Goal: Information Seeking & Learning: Learn about a topic

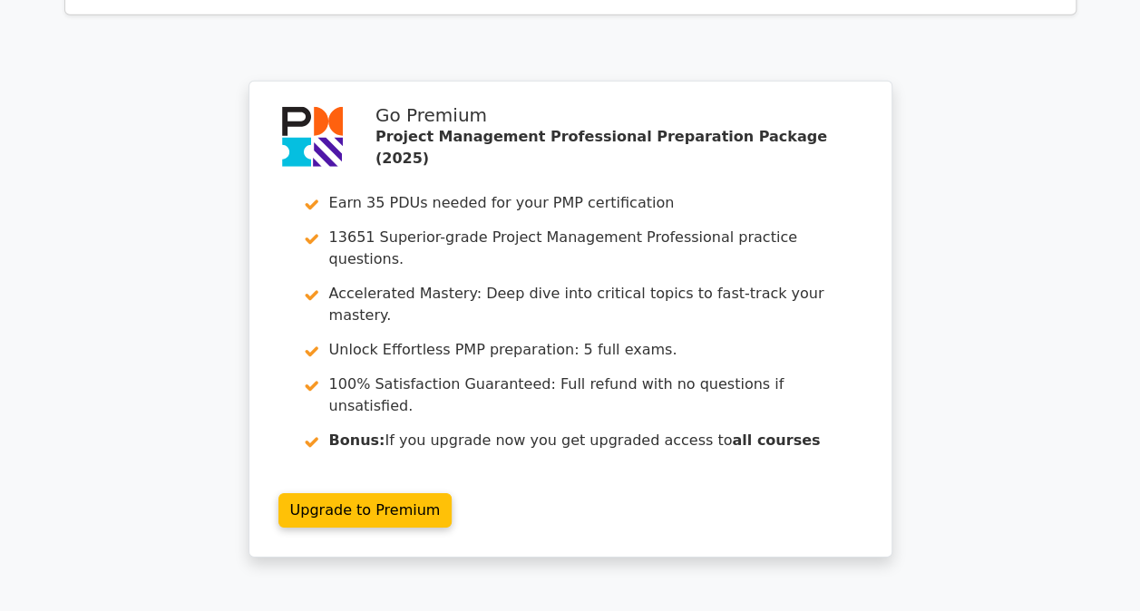
scroll to position [5975, 0]
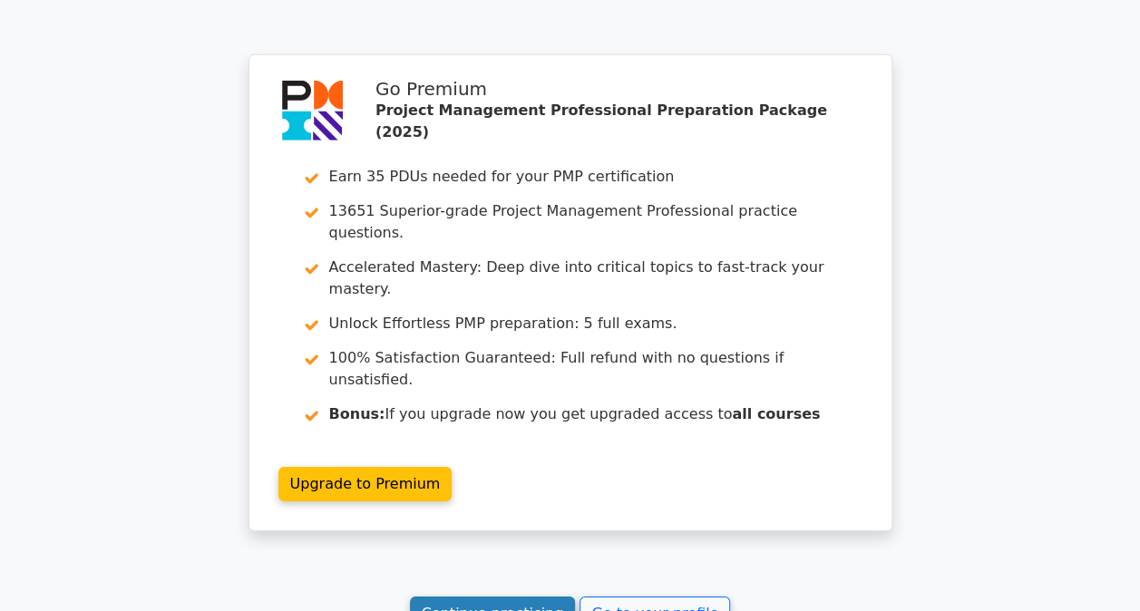
click at [500, 597] on link "Continue practicing" at bounding box center [493, 614] width 166 height 34
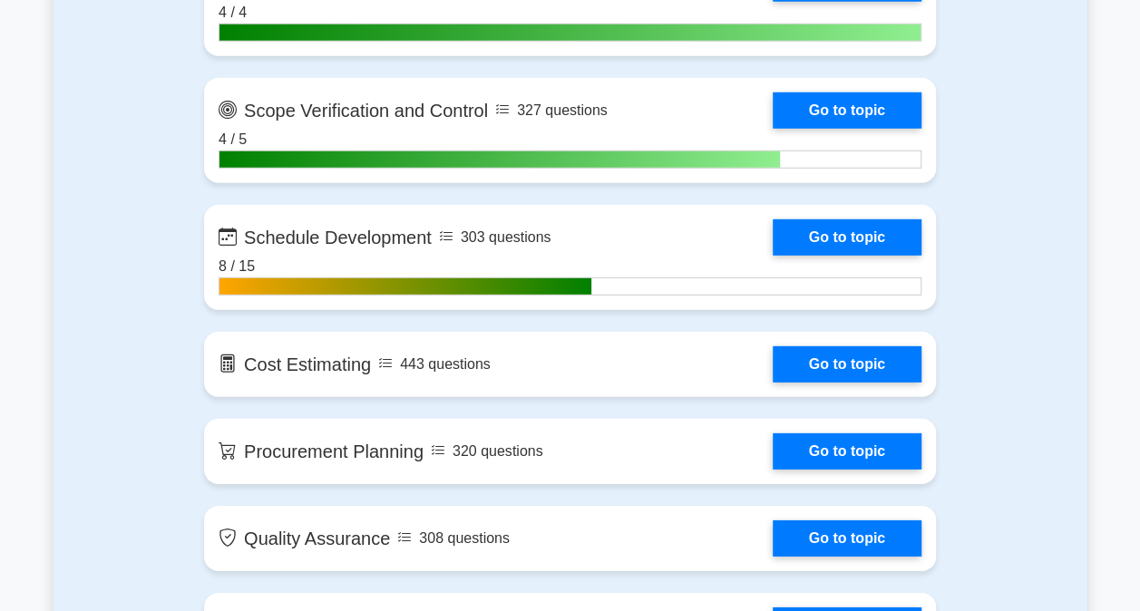
scroll to position [2540, 0]
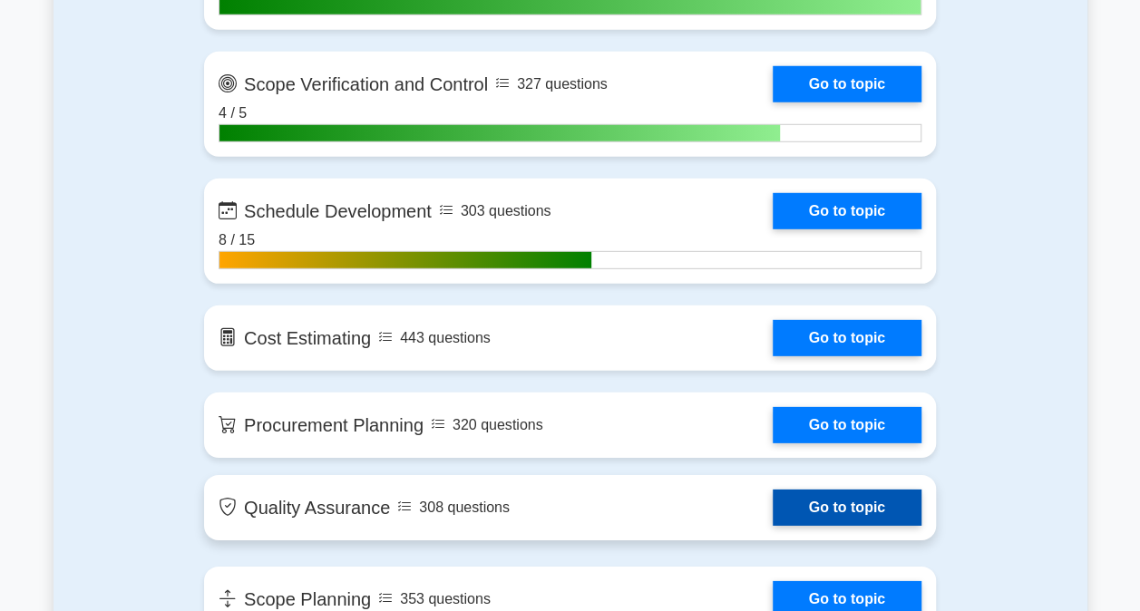
click at [824, 499] on link "Go to topic" at bounding box center [847, 508] width 149 height 36
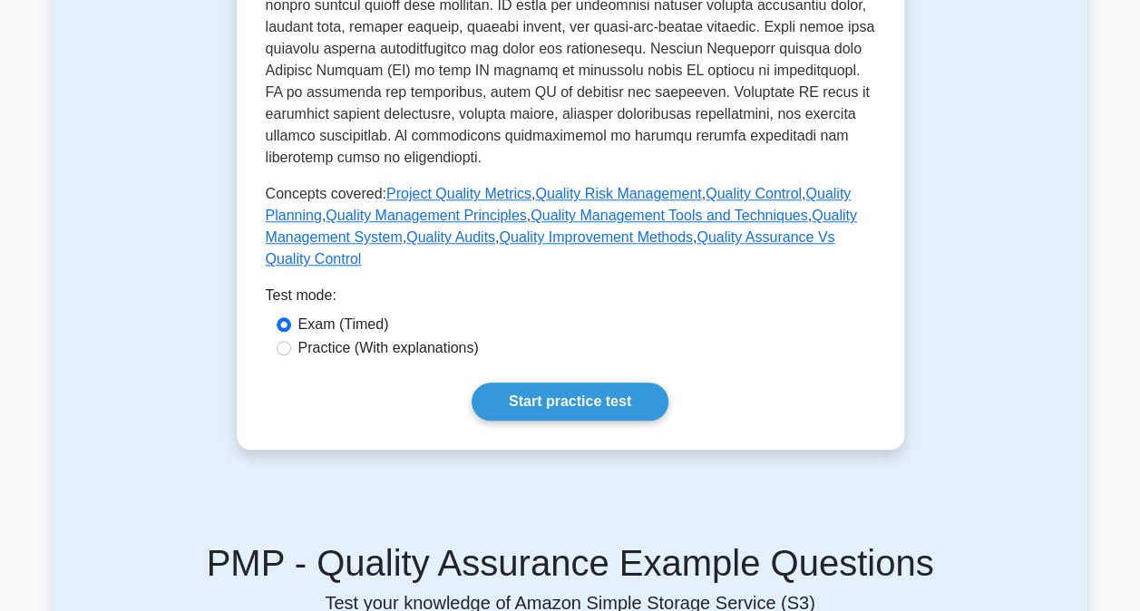
scroll to position [726, 0]
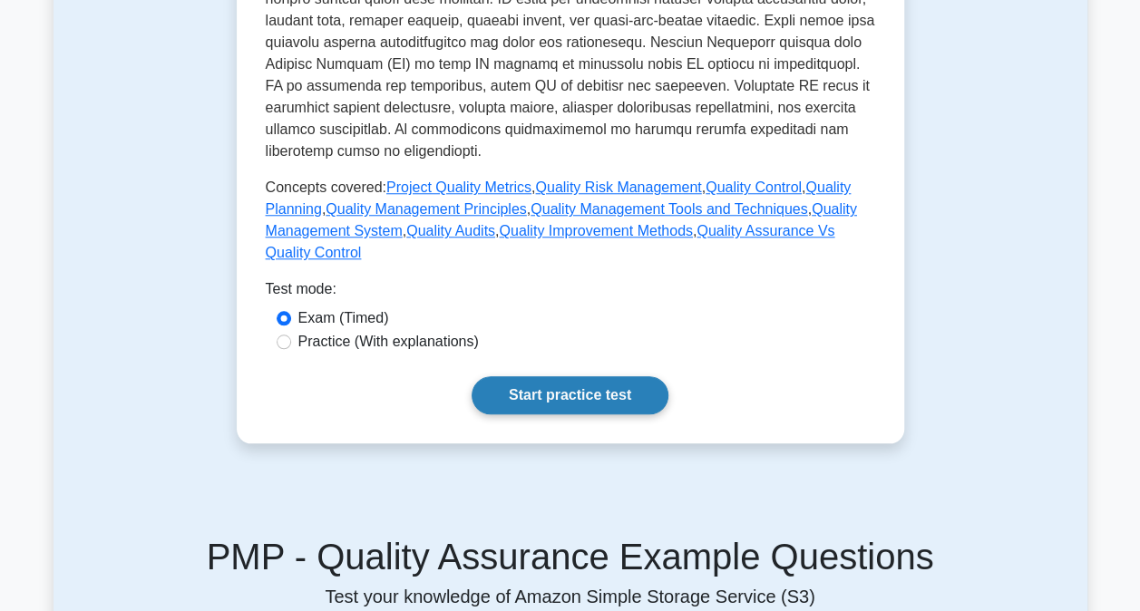
click at [584, 413] on link "Start practice test" at bounding box center [570, 396] width 197 height 38
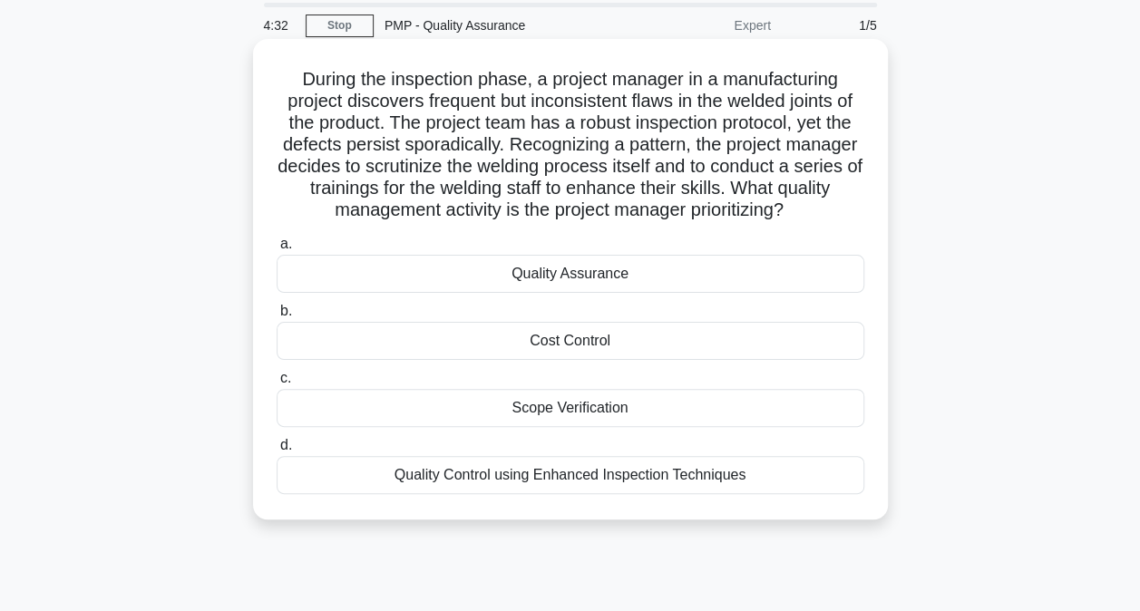
scroll to position [91, 0]
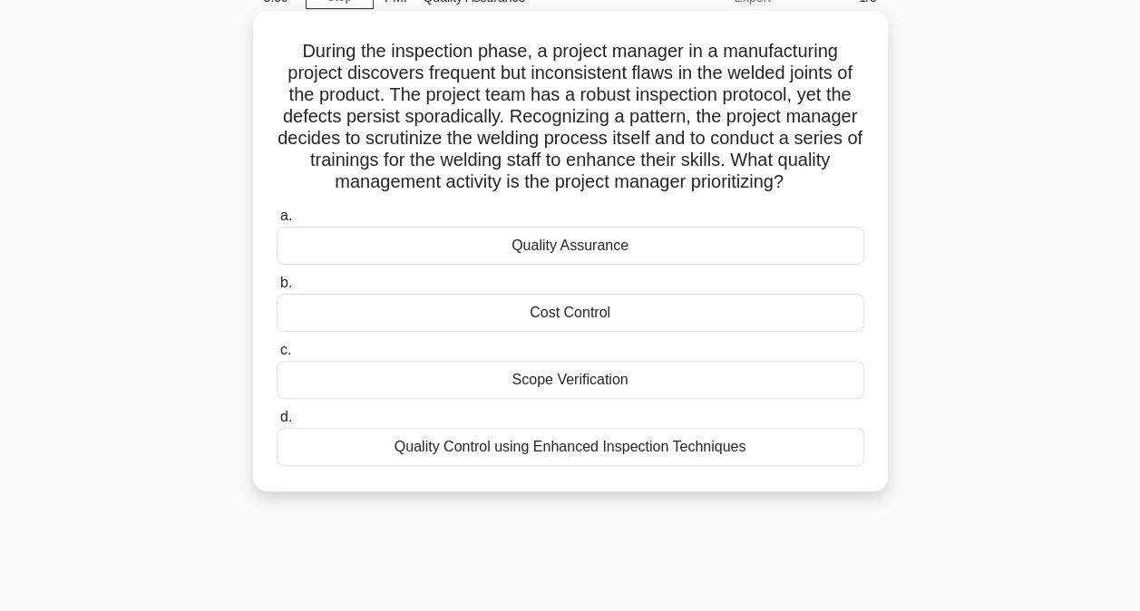
click at [492, 454] on div "Quality Control using Enhanced Inspection Techniques" at bounding box center [571, 447] width 588 height 38
click at [277, 424] on input "d. Quality Control using Enhanced Inspection Techniques" at bounding box center [277, 418] width 0 height 12
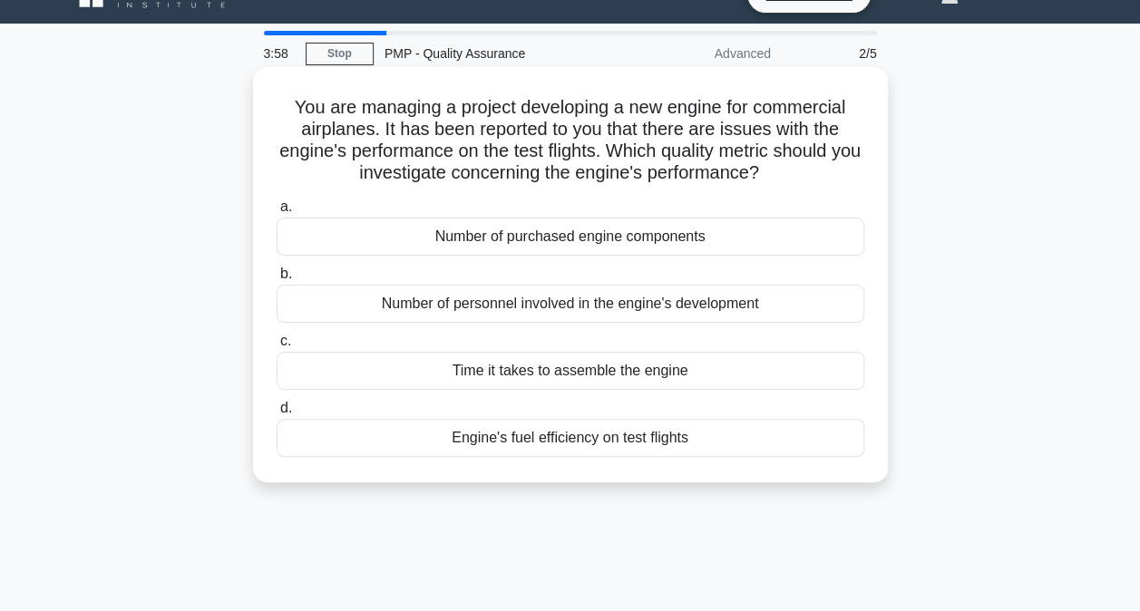
scroll to position [0, 0]
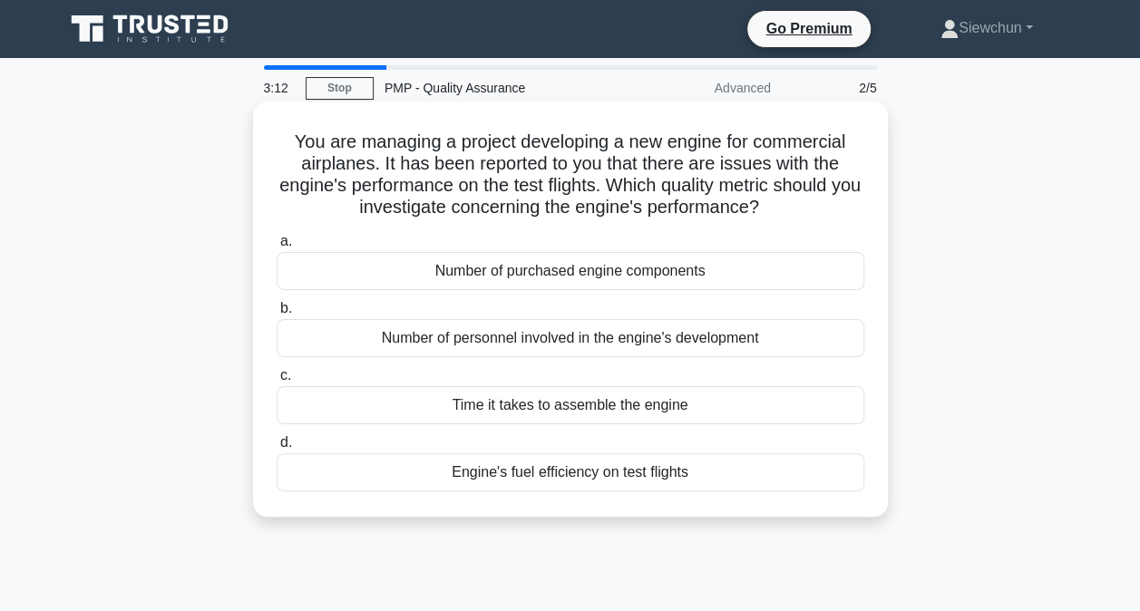
click at [576, 478] on div "Engine's fuel efficiency on test flights" at bounding box center [571, 473] width 588 height 38
click at [277, 449] on input "d. Engine's fuel efficiency on test flights" at bounding box center [277, 443] width 0 height 12
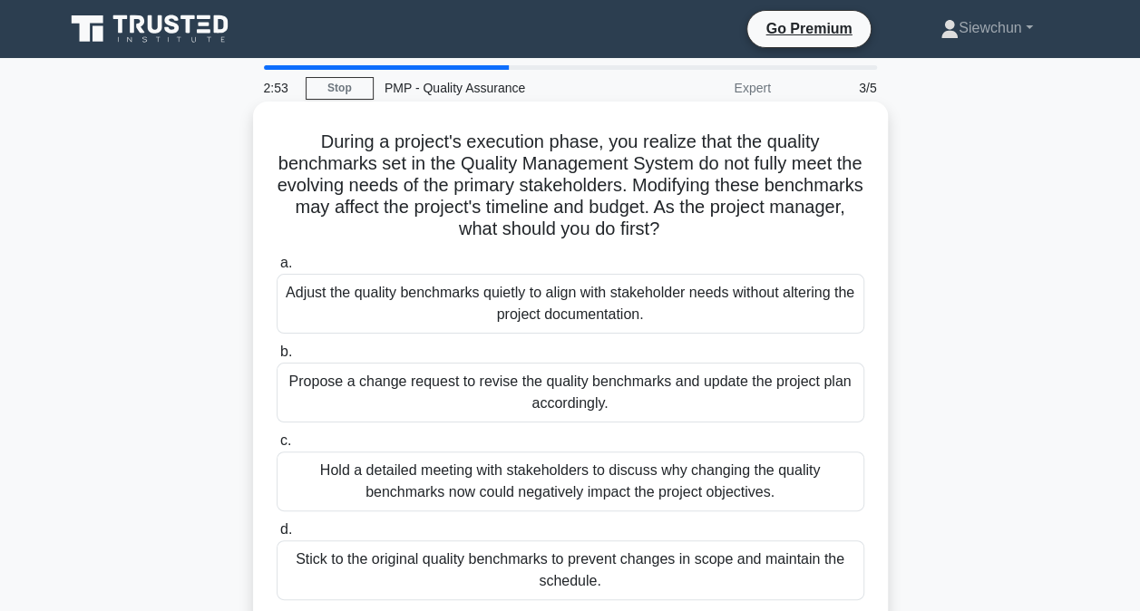
scroll to position [91, 0]
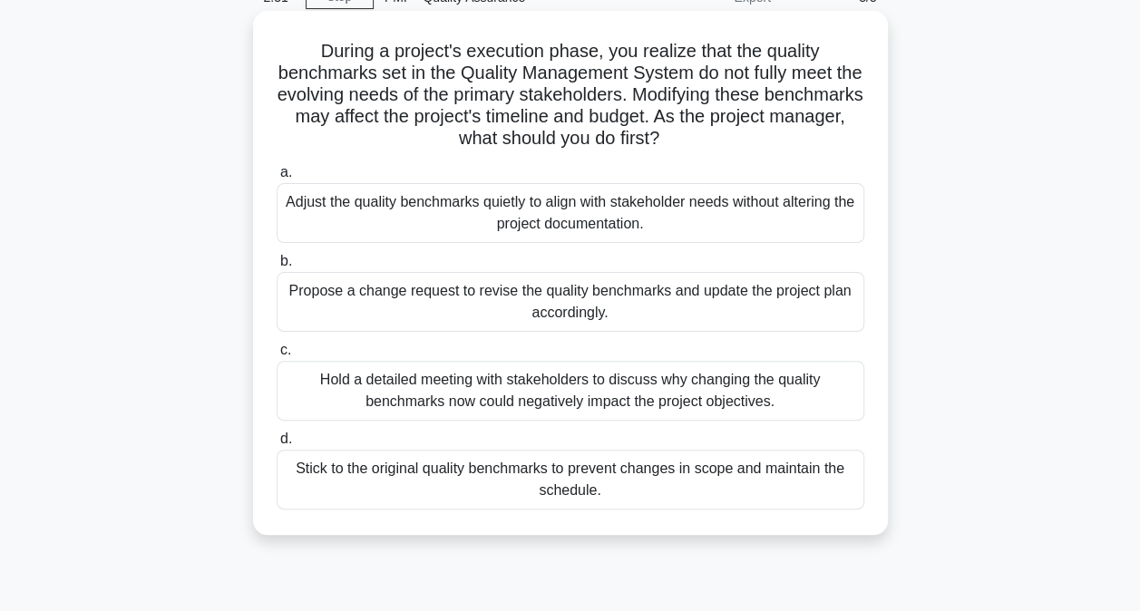
click at [646, 405] on div "Hold a detailed meeting with stakeholders to discuss why changing the quality b…" at bounding box center [571, 391] width 588 height 60
click at [277, 357] on input "c. Hold a detailed meeting with stakeholders to discuss why changing the qualit…" at bounding box center [277, 351] width 0 height 12
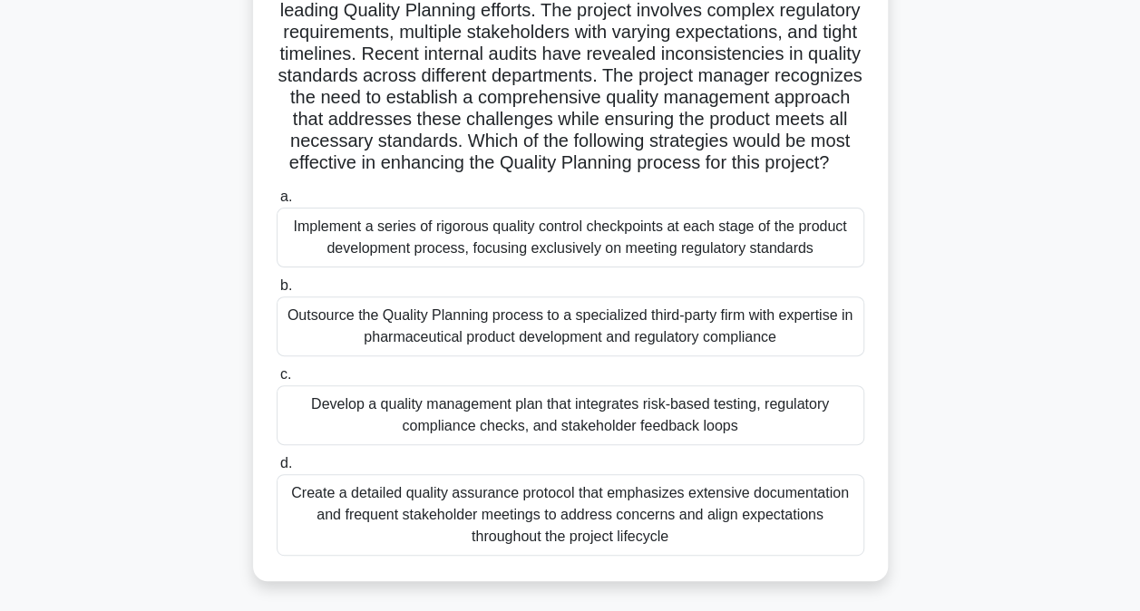
scroll to position [181, 0]
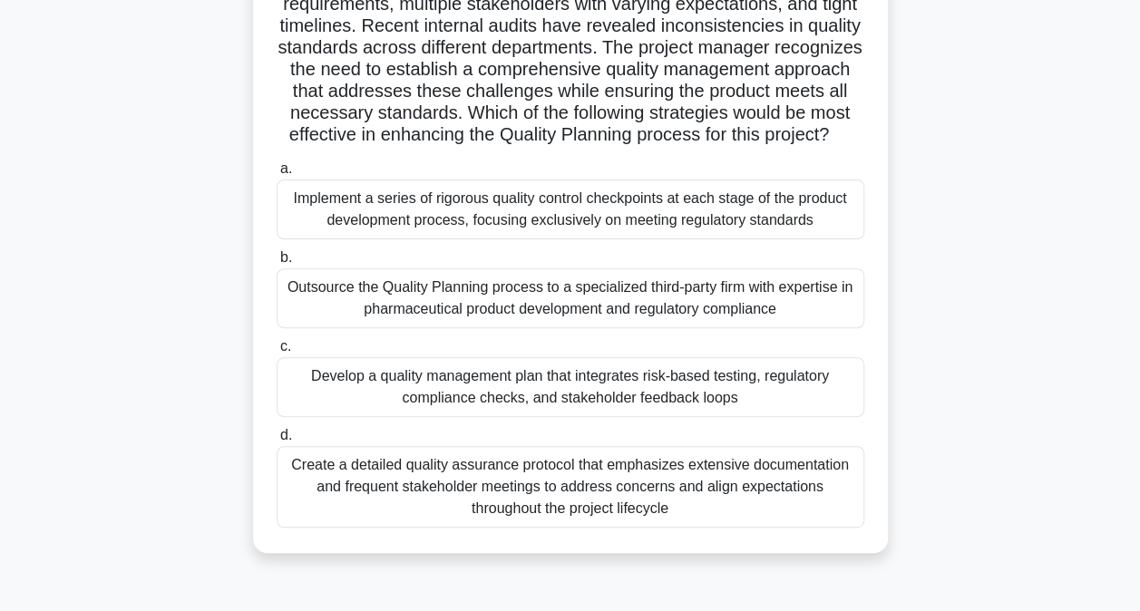
click at [599, 410] on div "Develop a quality management plan that integrates risk-based testing, regulator…" at bounding box center [571, 387] width 588 height 60
click at [277, 353] on input "c. Develop a quality management plan that integrates risk-based testing, regula…" at bounding box center [277, 347] width 0 height 12
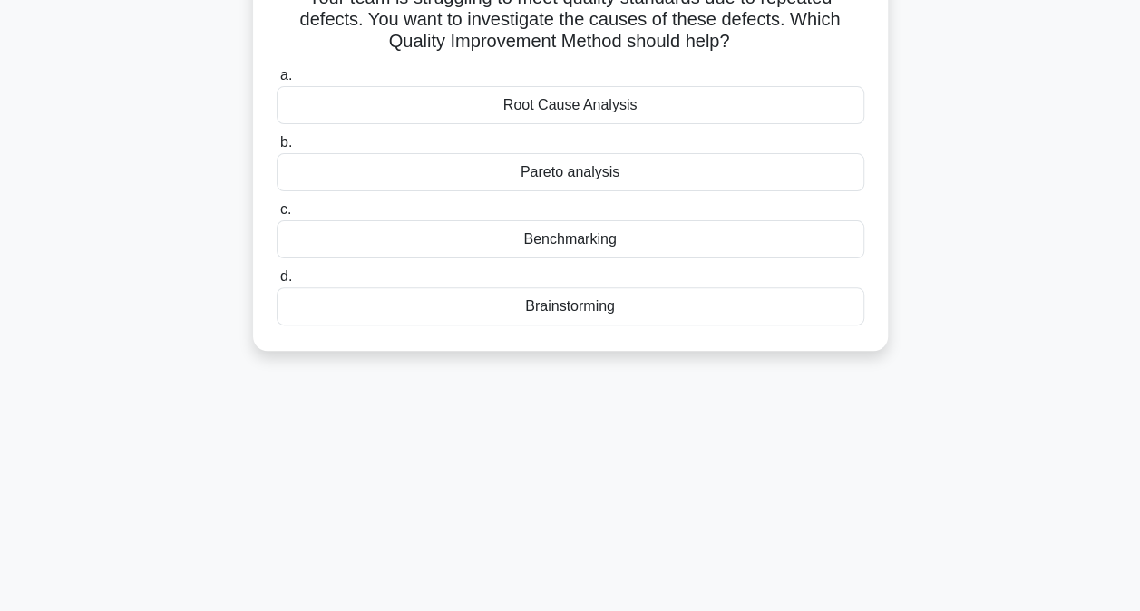
scroll to position [0, 0]
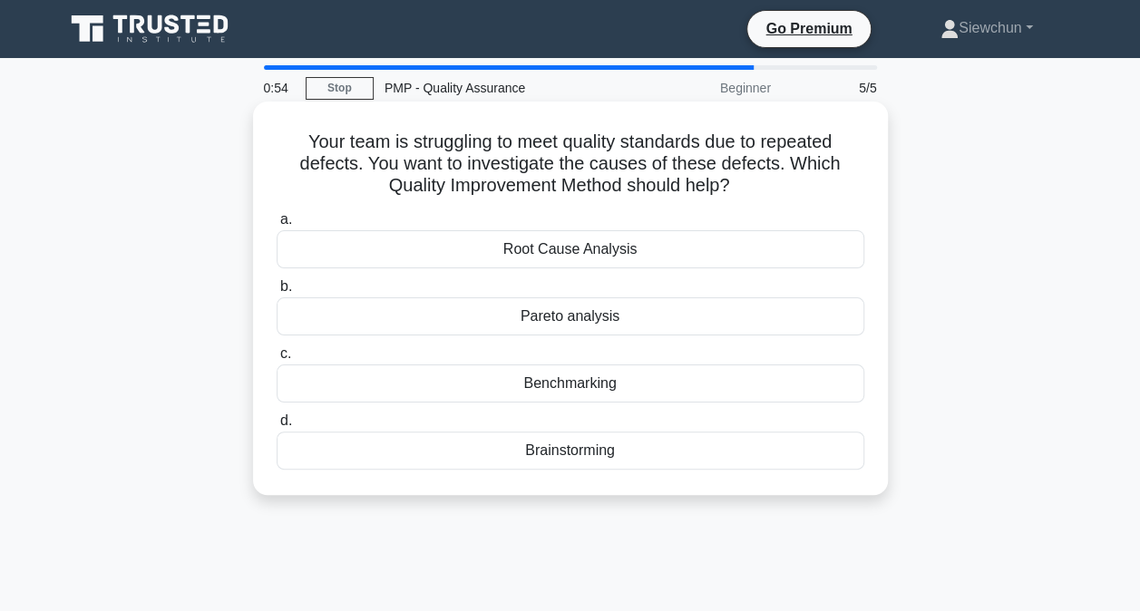
click at [592, 258] on div "Root Cause Analysis" at bounding box center [571, 249] width 588 height 38
click at [277, 226] on input "a. Root Cause Analysis" at bounding box center [277, 220] width 0 height 12
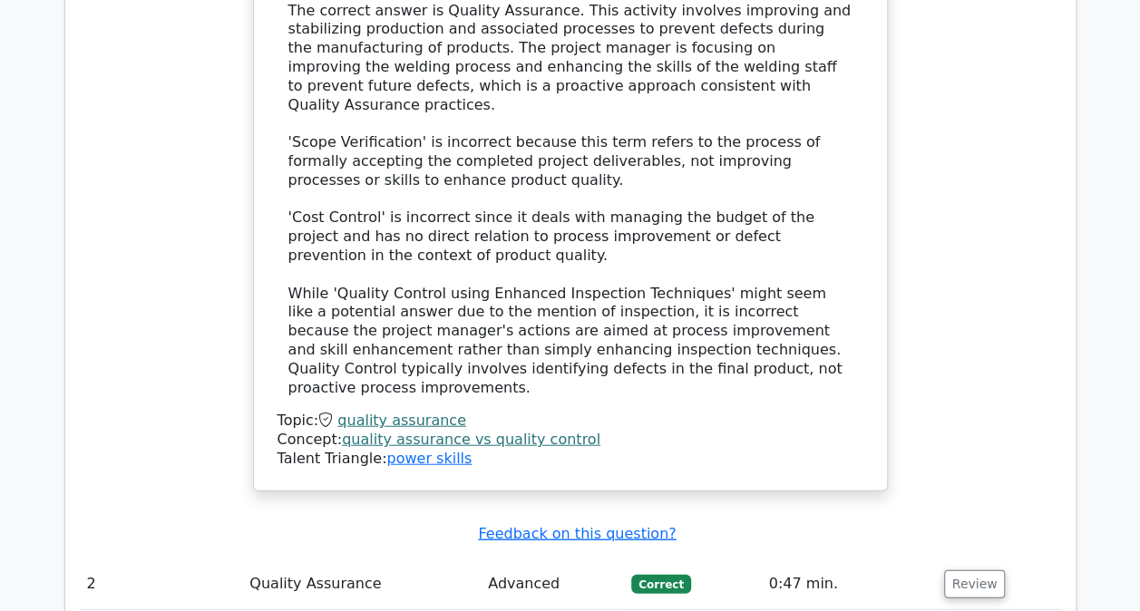
scroll to position [2087, 0]
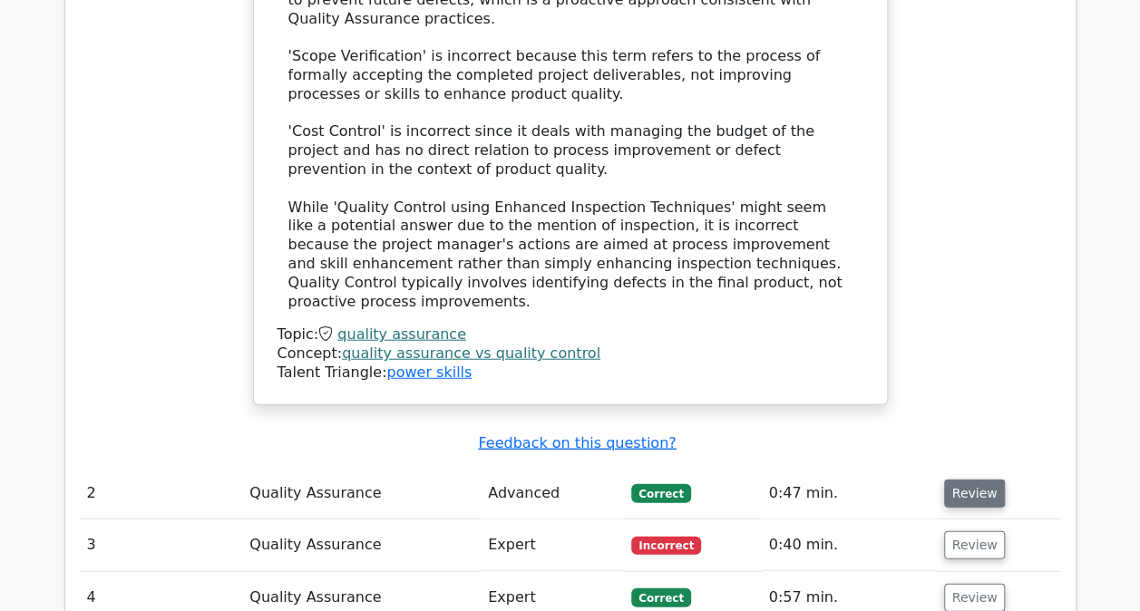
click at [970, 480] on button "Review" at bounding box center [975, 494] width 62 height 28
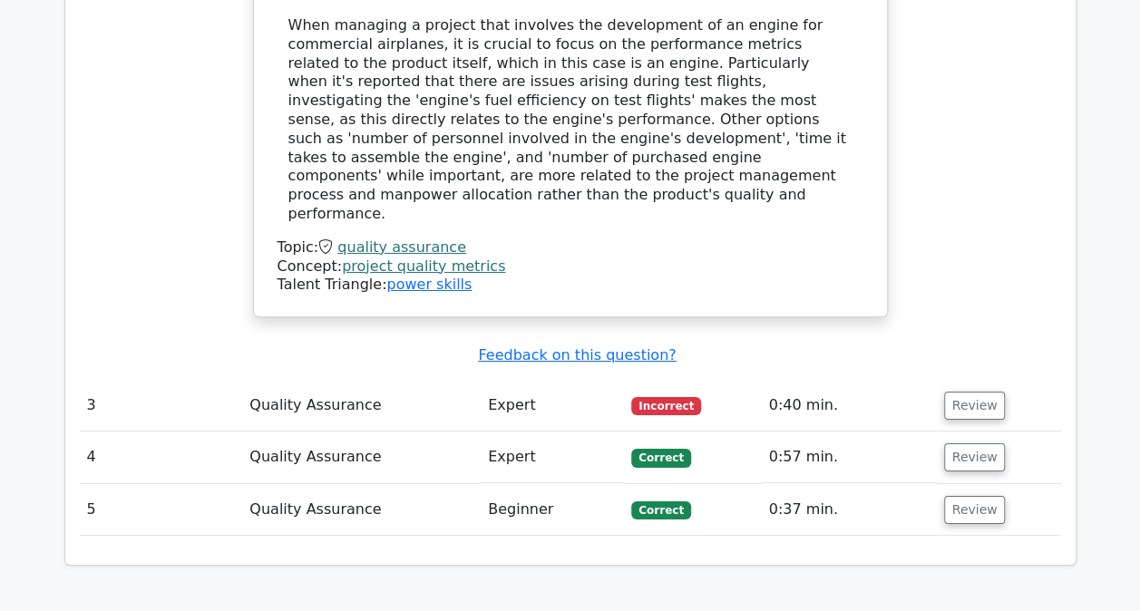
scroll to position [3085, 0]
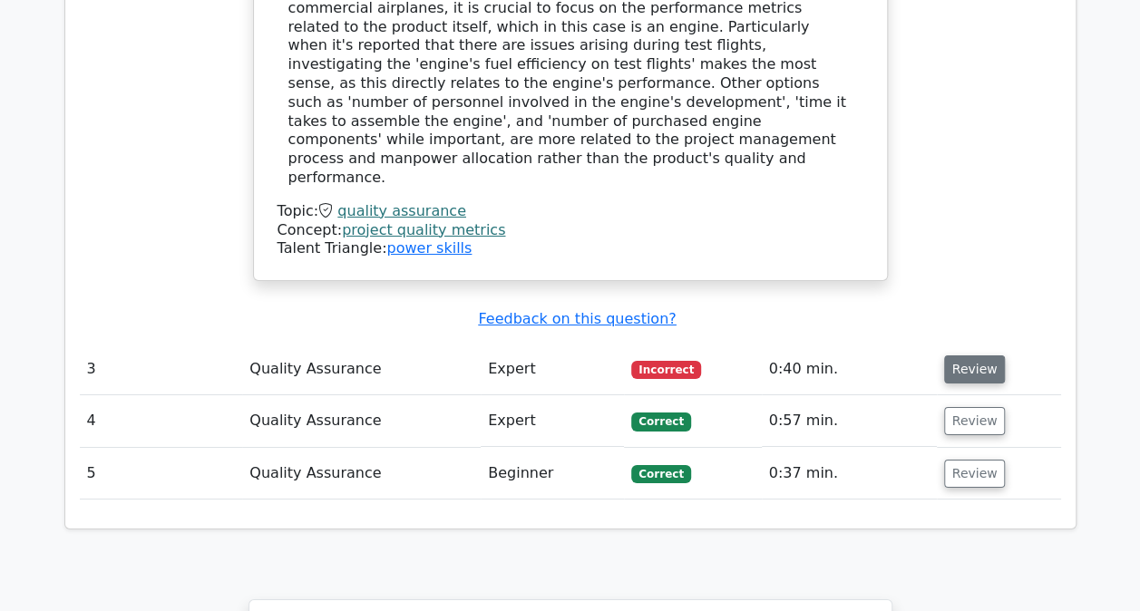
click at [957, 356] on button "Review" at bounding box center [975, 370] width 62 height 28
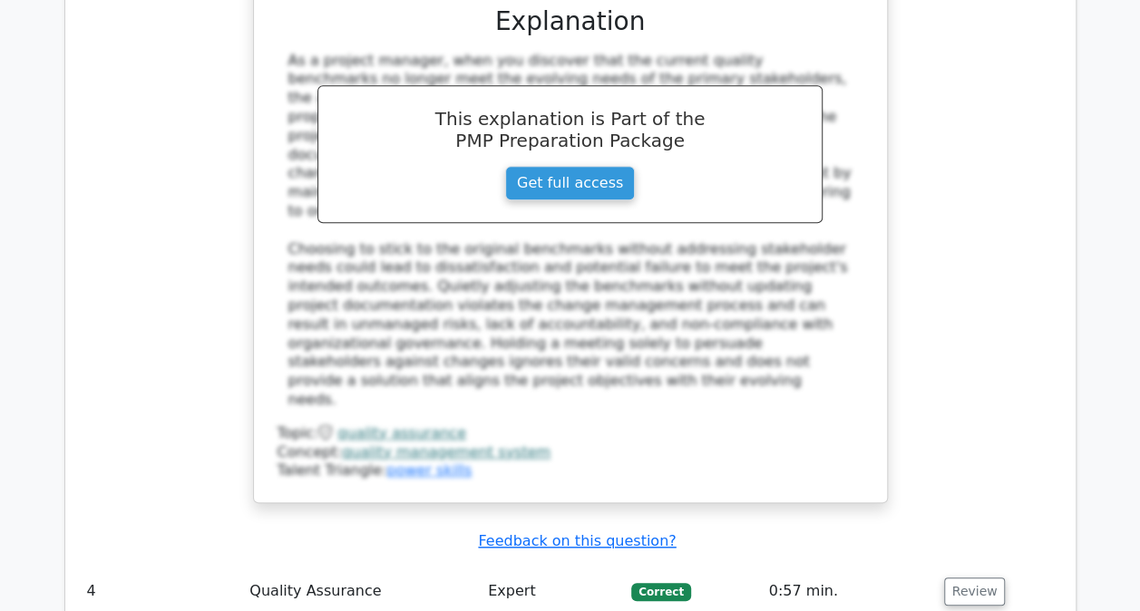
scroll to position [3992, 0]
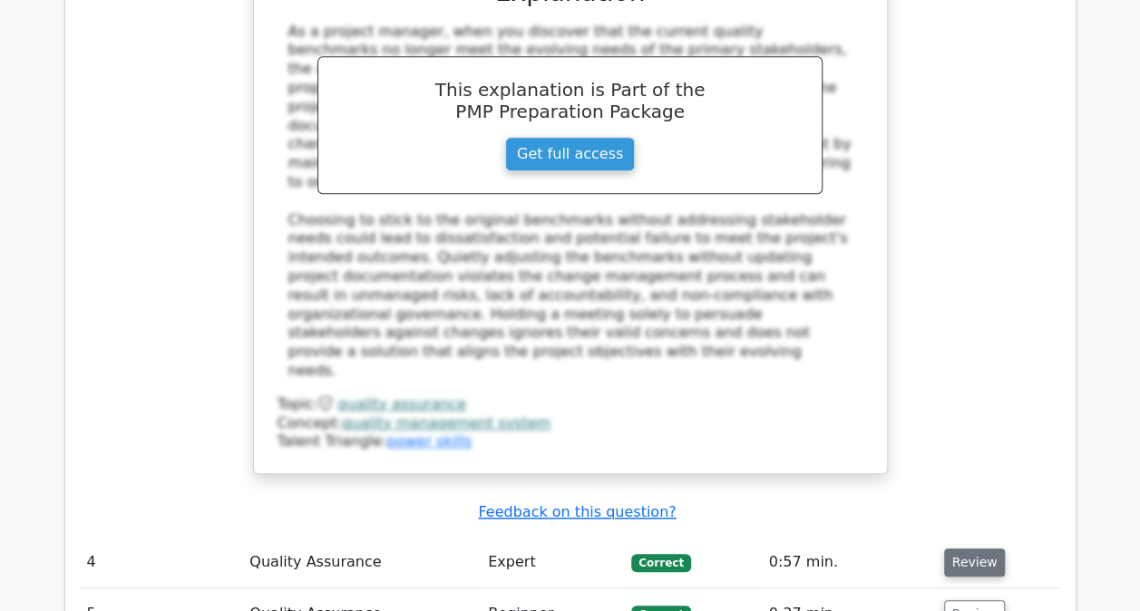
click at [967, 549] on button "Review" at bounding box center [975, 563] width 62 height 28
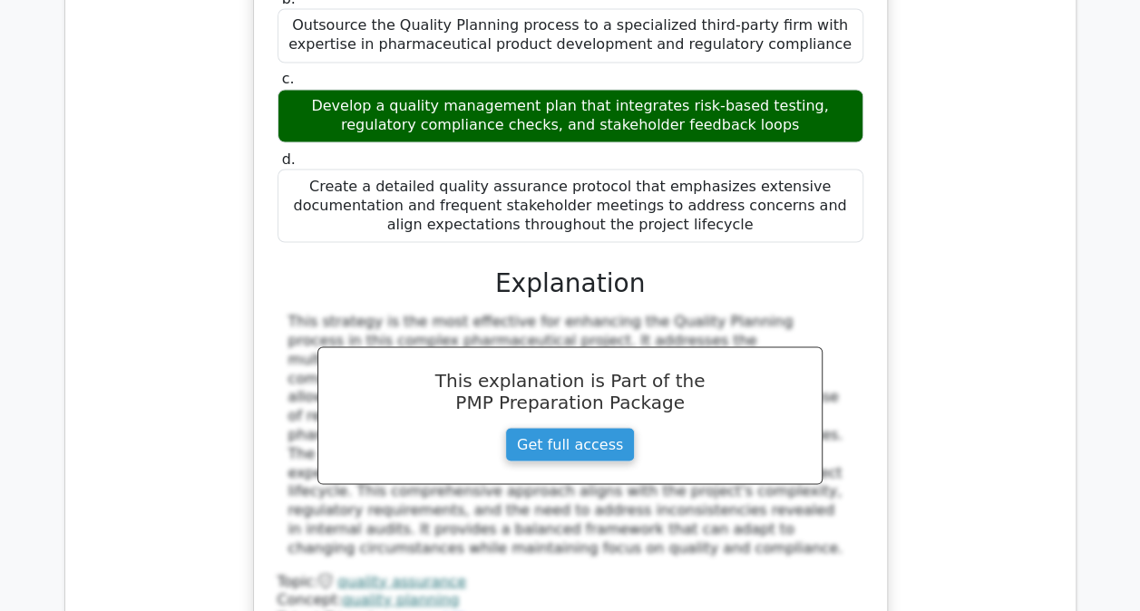
scroll to position [5171, 0]
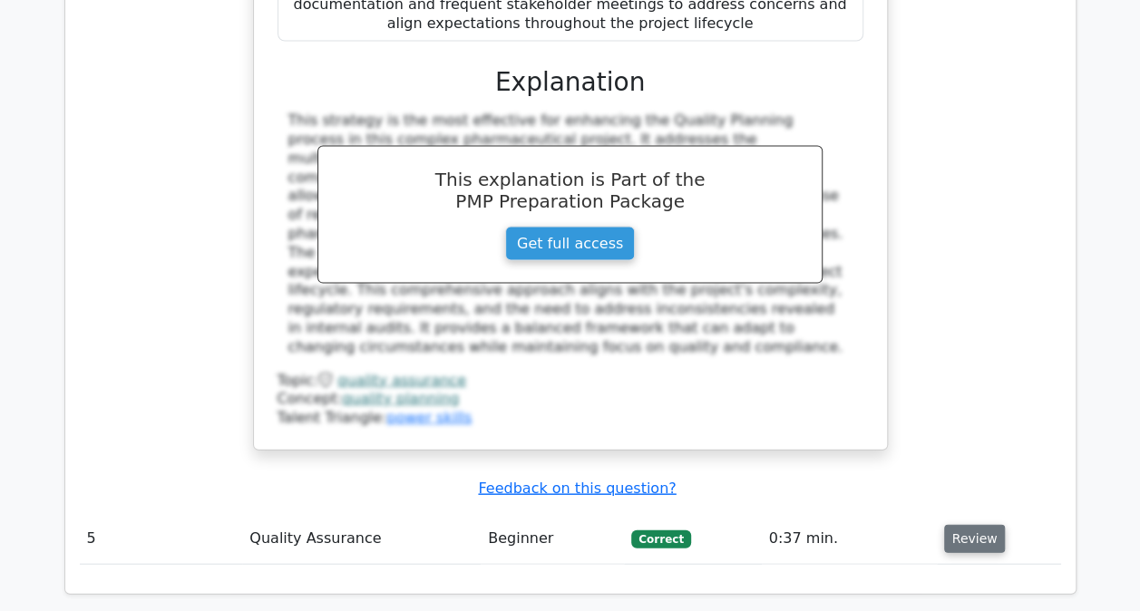
click at [959, 525] on button "Review" at bounding box center [975, 539] width 62 height 28
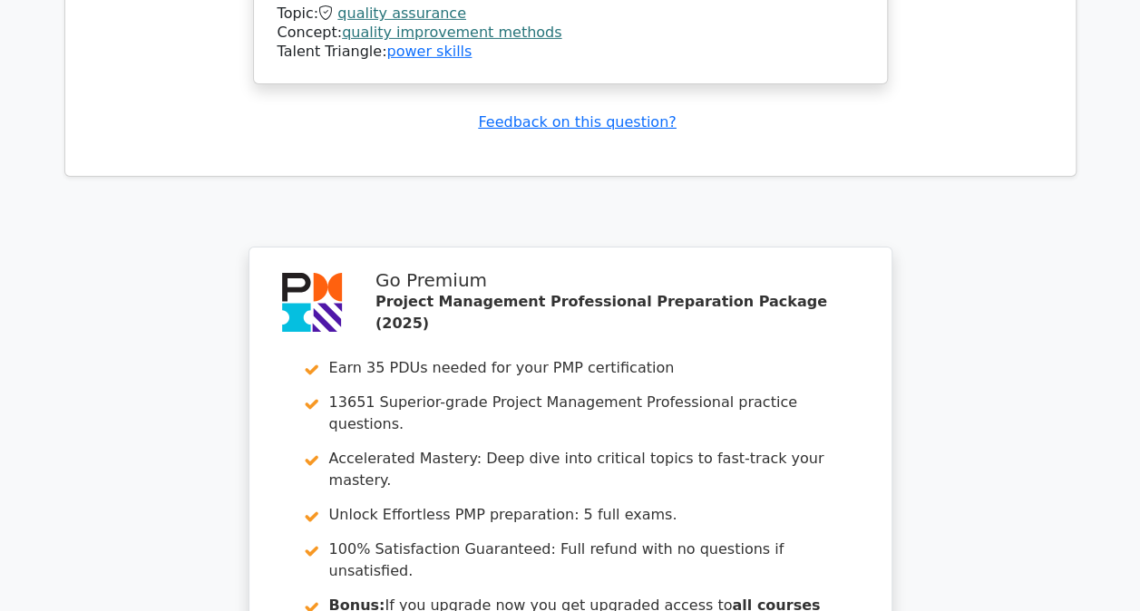
scroll to position [6482, 0]
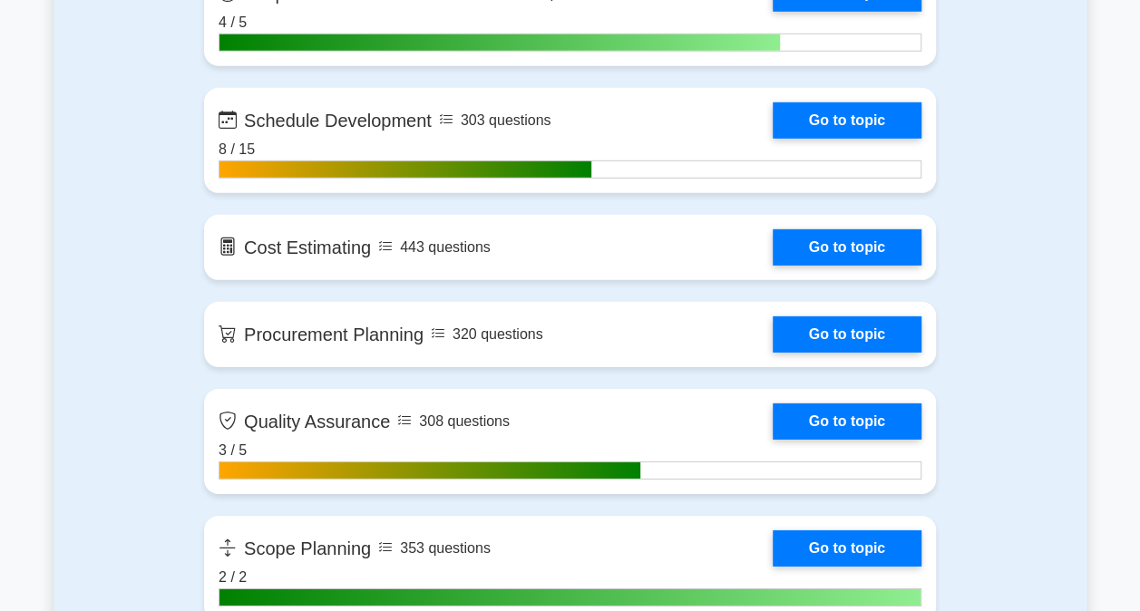
scroll to position [2722, 0]
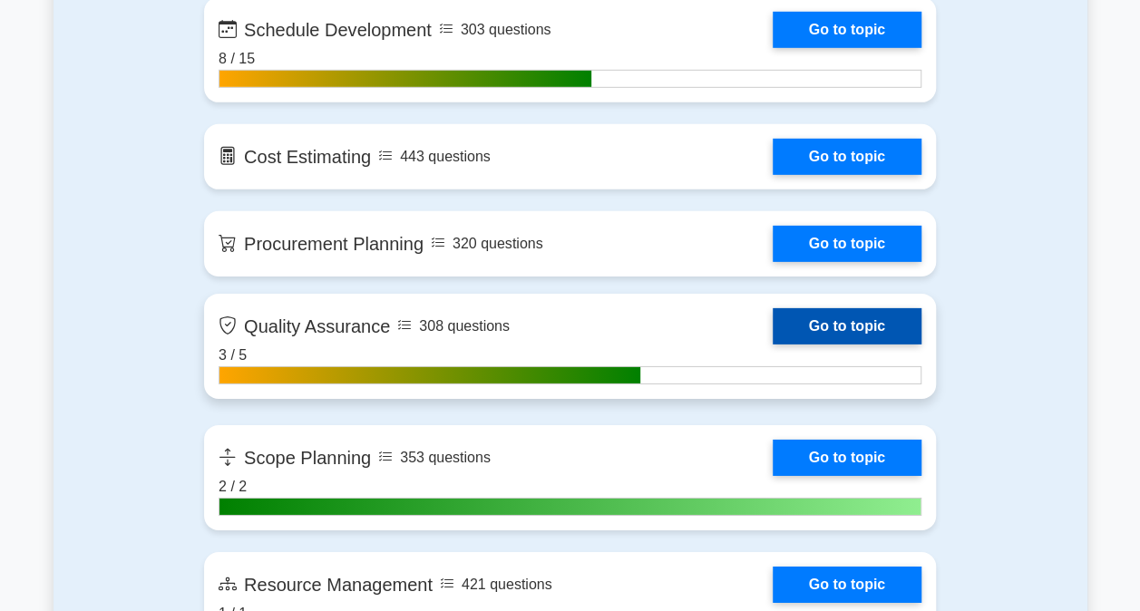
click at [811, 318] on link "Go to topic" at bounding box center [847, 326] width 149 height 36
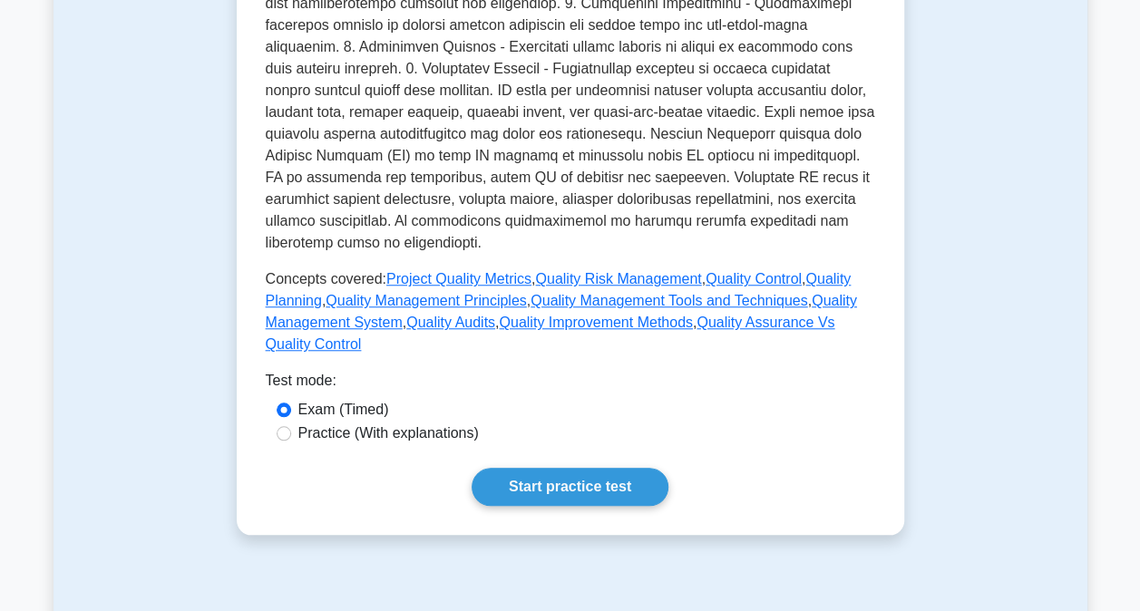
scroll to position [907, 0]
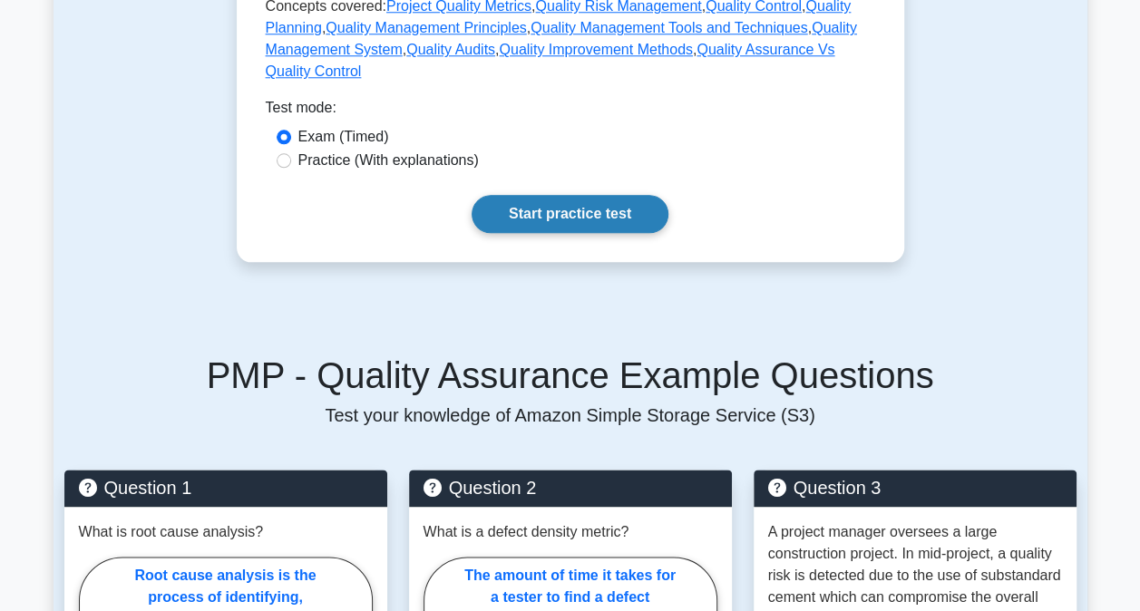
click at [594, 212] on link "Start practice test" at bounding box center [570, 214] width 197 height 38
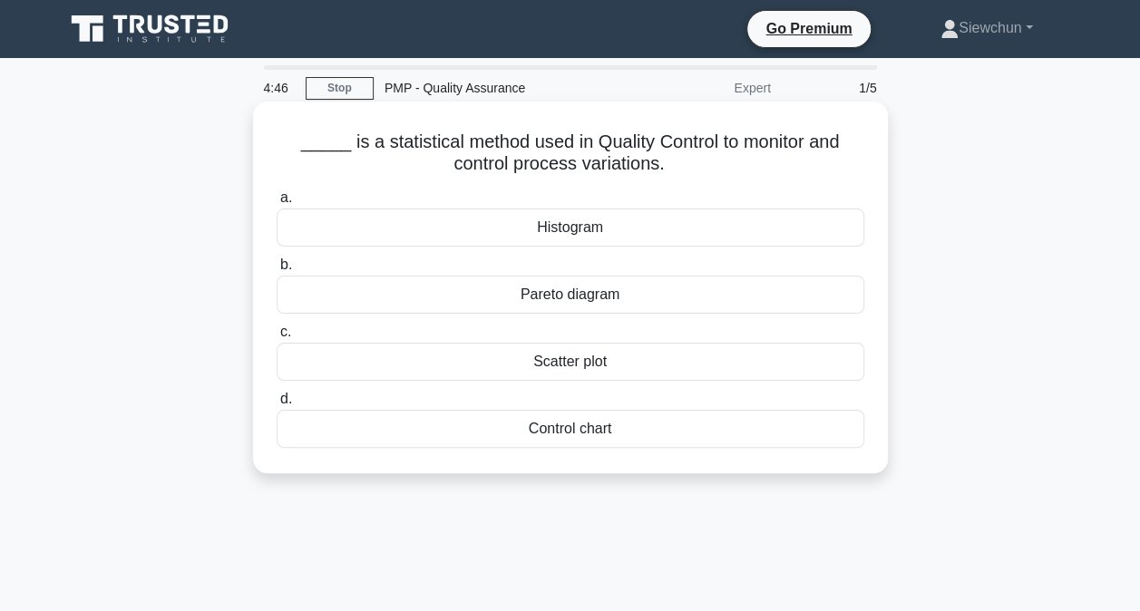
click at [579, 424] on div "Control chart" at bounding box center [571, 429] width 588 height 38
click at [277, 406] on input "d. Control chart" at bounding box center [277, 400] width 0 height 12
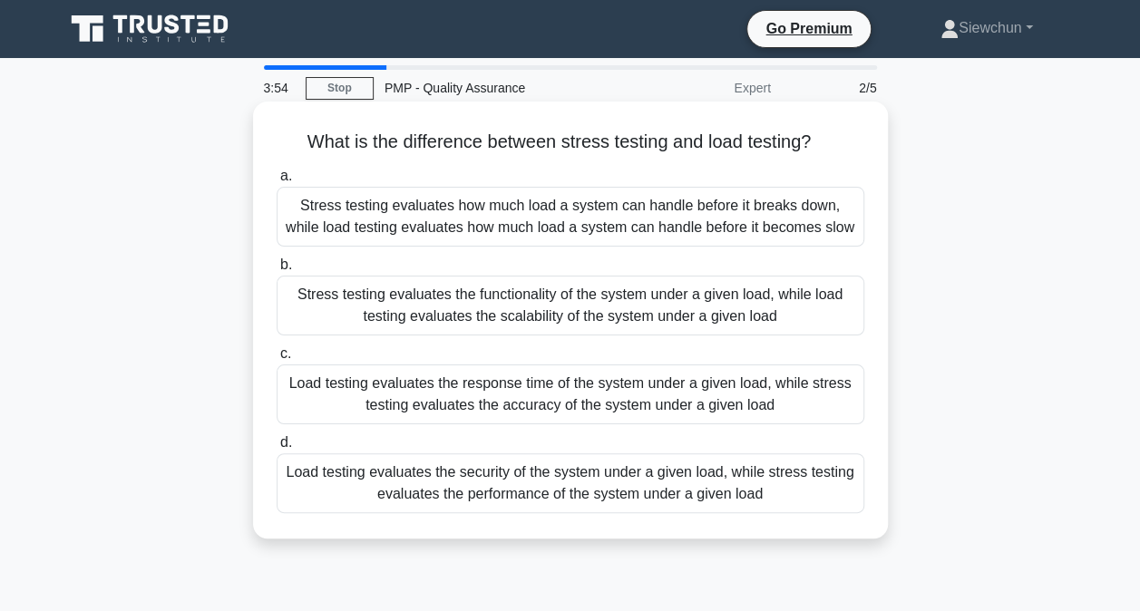
click at [578, 227] on div "Stress testing evaluates how much load a system can handle before it breaks dow…" at bounding box center [571, 217] width 588 height 60
click at [277, 182] on input "a. Stress testing evaluates how much load a system can handle before it breaks …" at bounding box center [277, 177] width 0 height 12
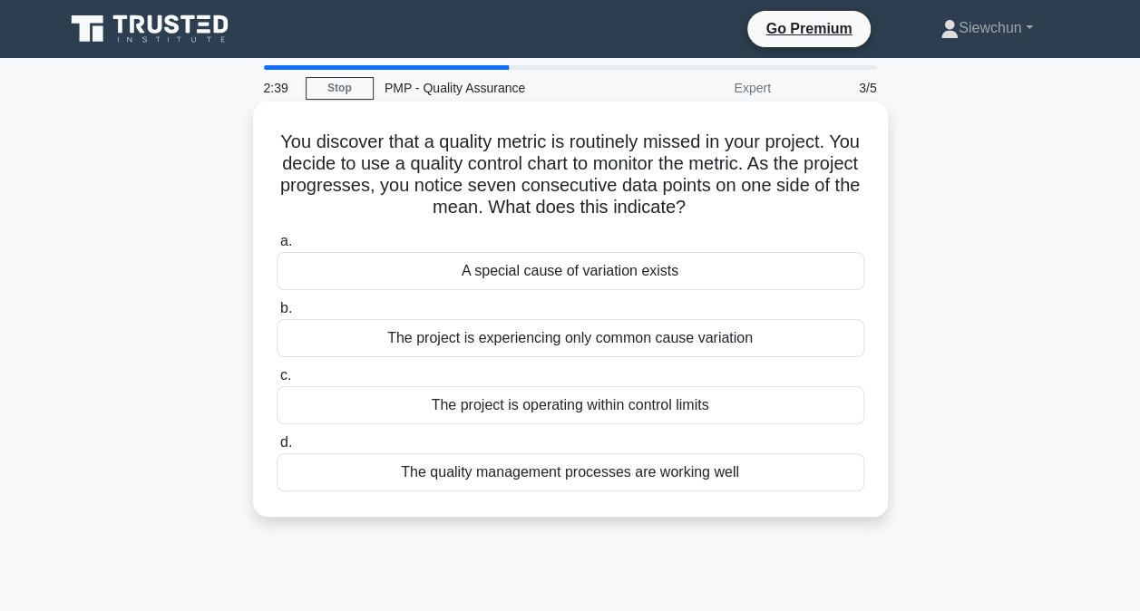
click at [593, 344] on div "The project is experiencing only common cause variation" at bounding box center [571, 338] width 588 height 38
click at [277, 315] on input "b. The project is experiencing only common cause variation" at bounding box center [277, 309] width 0 height 12
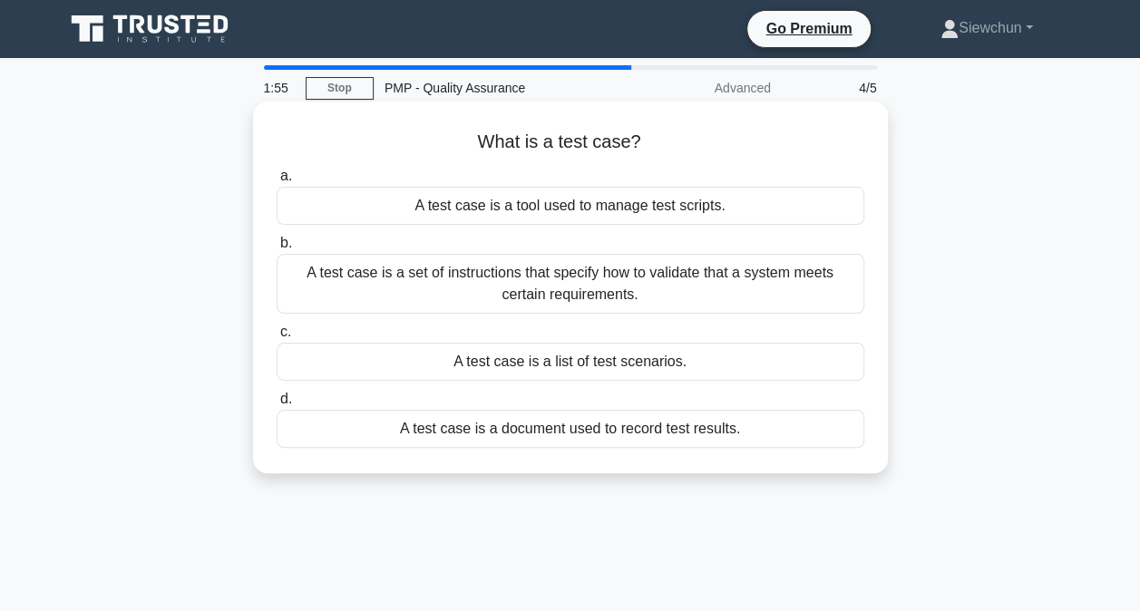
click at [602, 289] on div "A test case is a set of instructions that specify how to validate that a system…" at bounding box center [571, 284] width 588 height 60
click at [277, 249] on input "b. A test case is a set of instructions that specify how to validate that a sys…" at bounding box center [277, 244] width 0 height 12
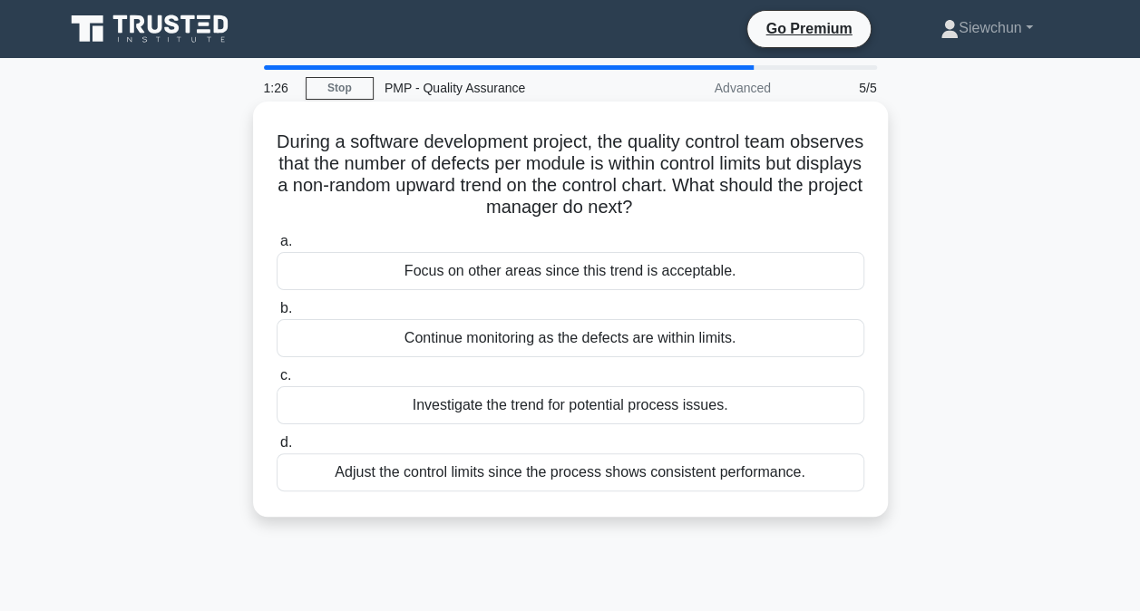
click at [601, 408] on div "Investigate the trend for potential process issues." at bounding box center [571, 405] width 588 height 38
click at [277, 382] on input "c. Investigate the trend for potential process issues." at bounding box center [277, 376] width 0 height 12
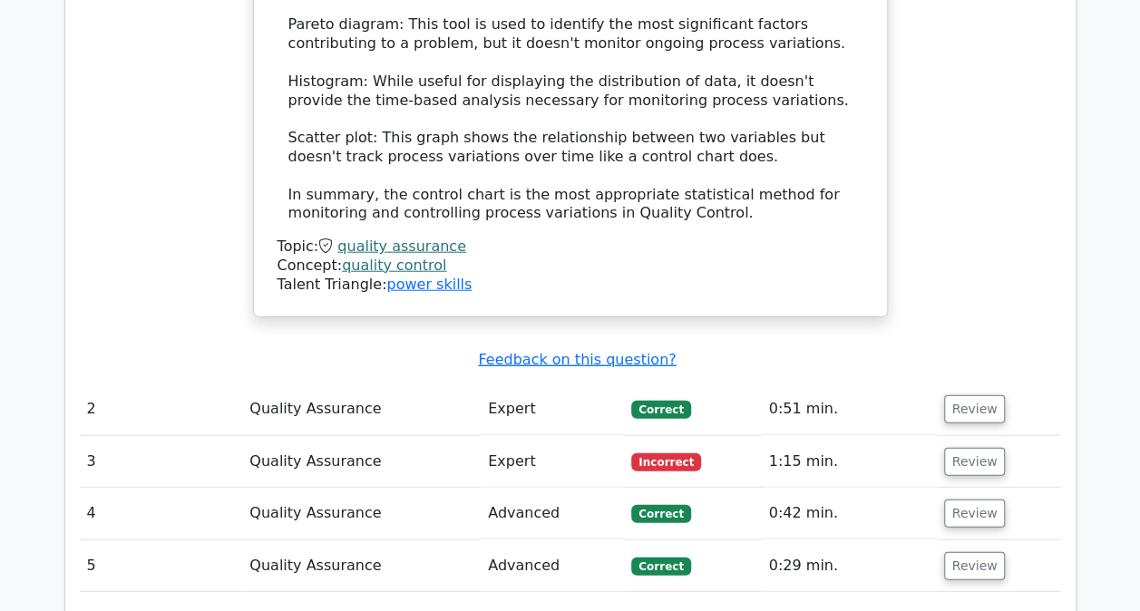
scroll to position [2177, 0]
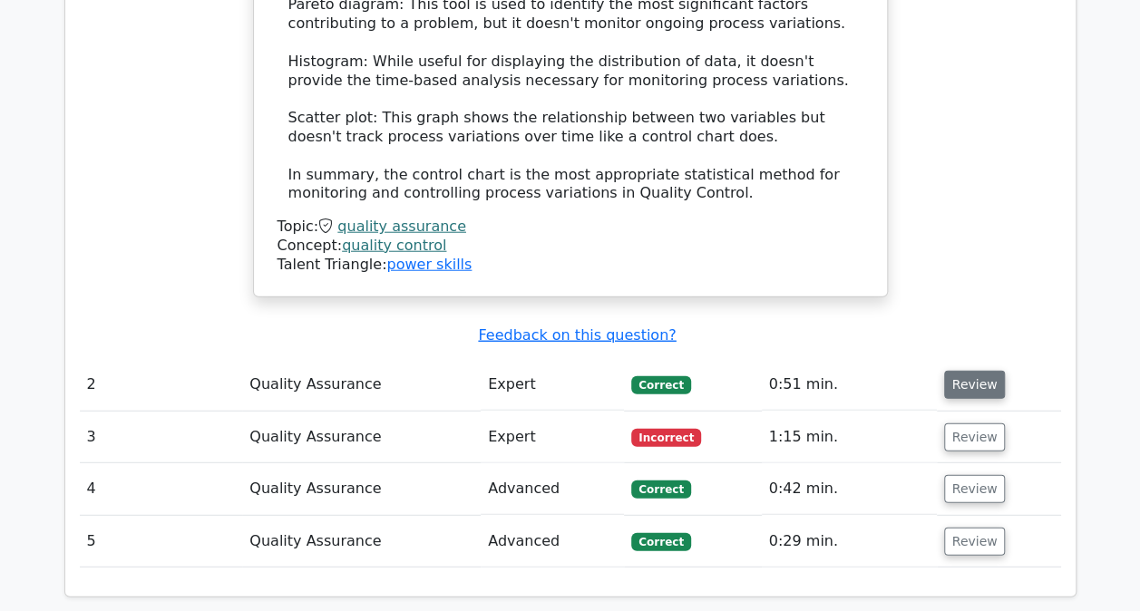
click at [959, 371] on button "Review" at bounding box center [975, 385] width 62 height 28
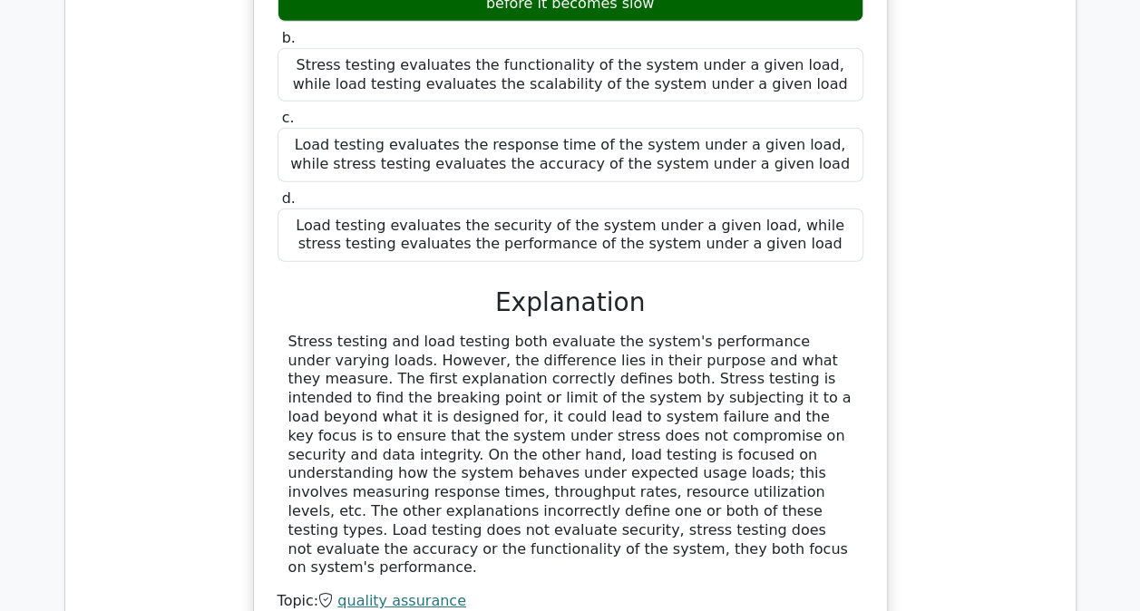
scroll to position [2994, 0]
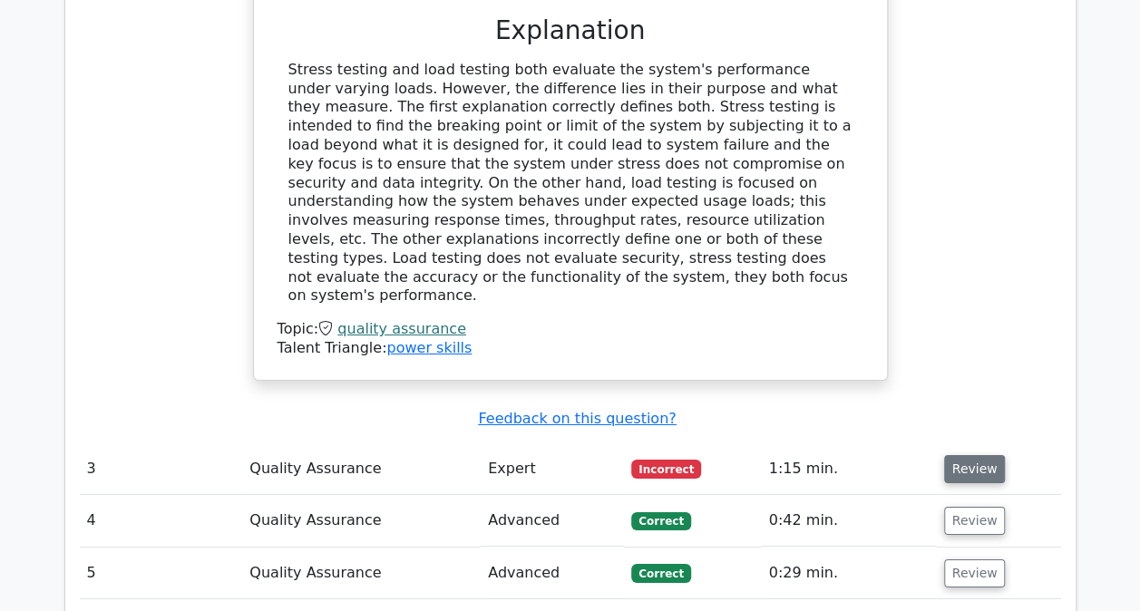
click at [968, 455] on button "Review" at bounding box center [975, 469] width 62 height 28
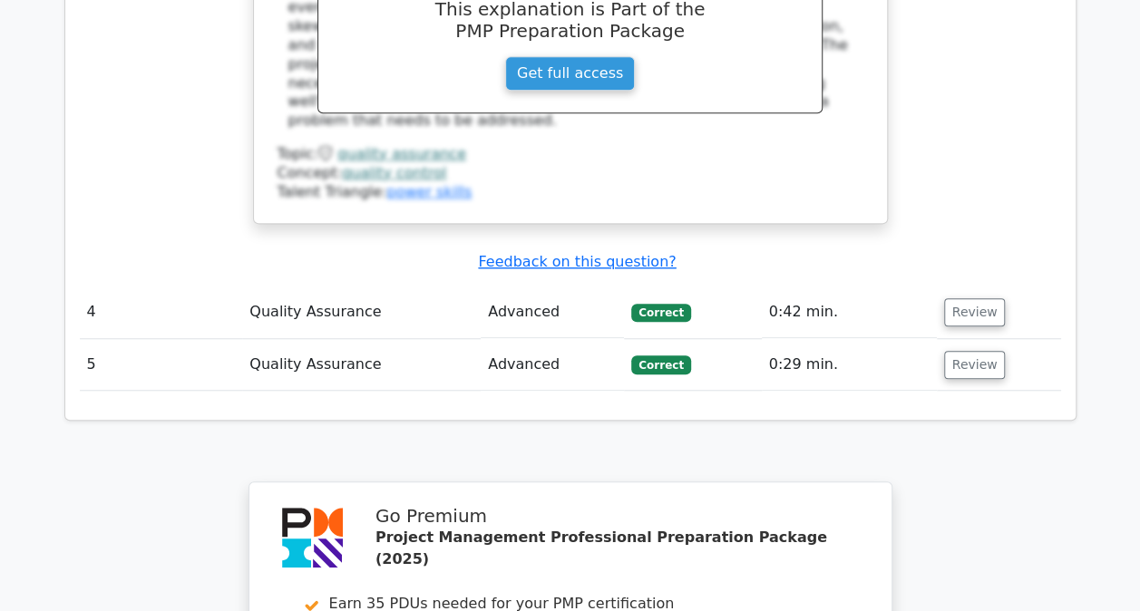
scroll to position [4083, 0]
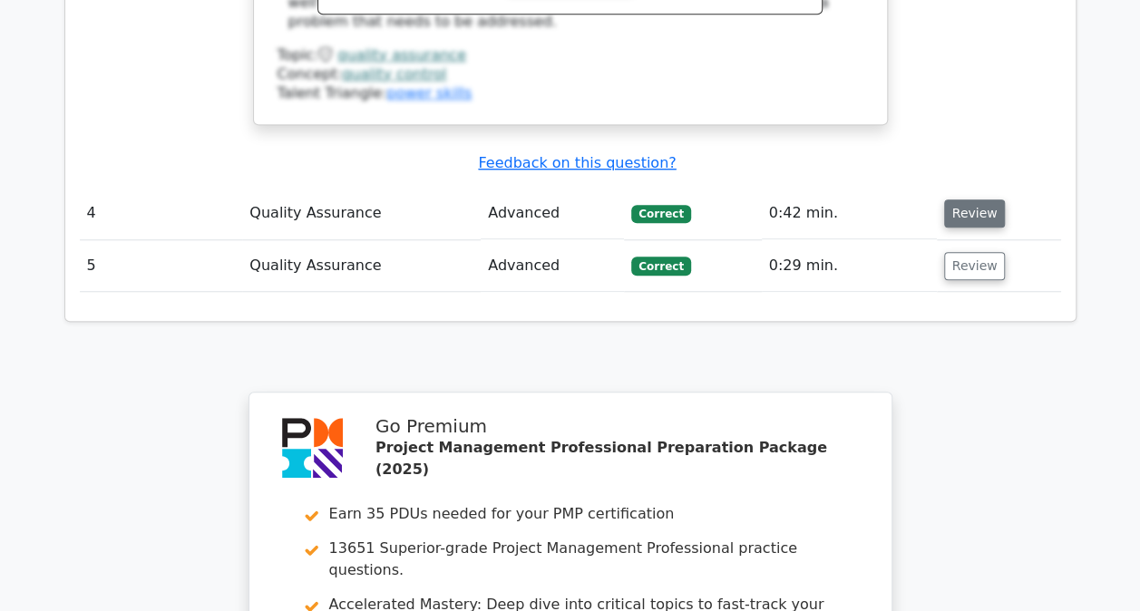
click at [985, 200] on button "Review" at bounding box center [975, 214] width 62 height 28
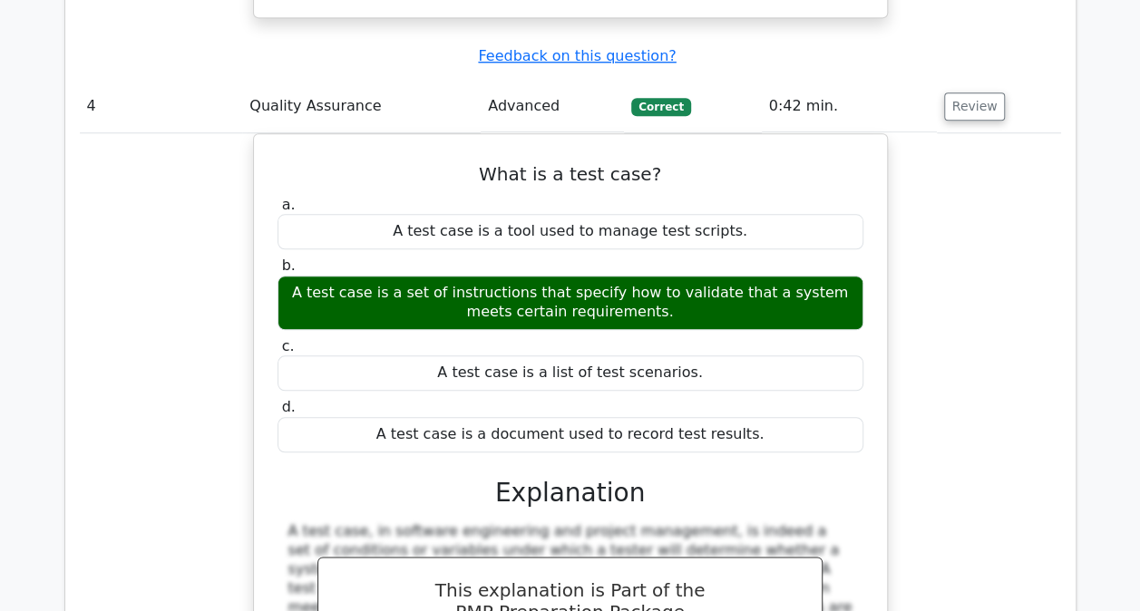
scroll to position [4627, 0]
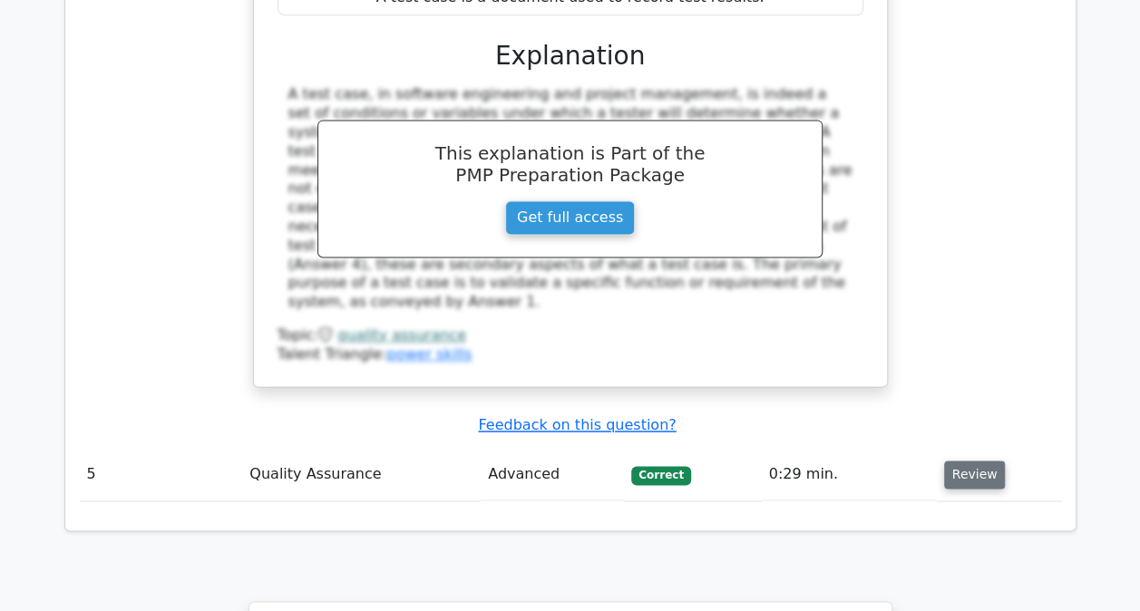
click at [972, 461] on button "Review" at bounding box center [975, 475] width 62 height 28
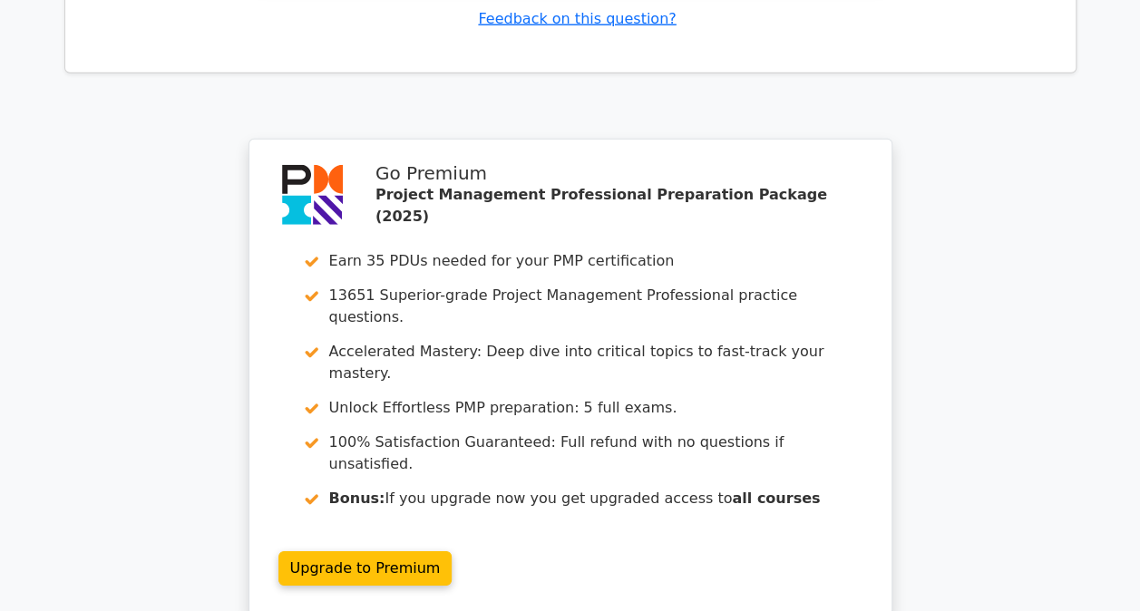
scroll to position [6006, 0]
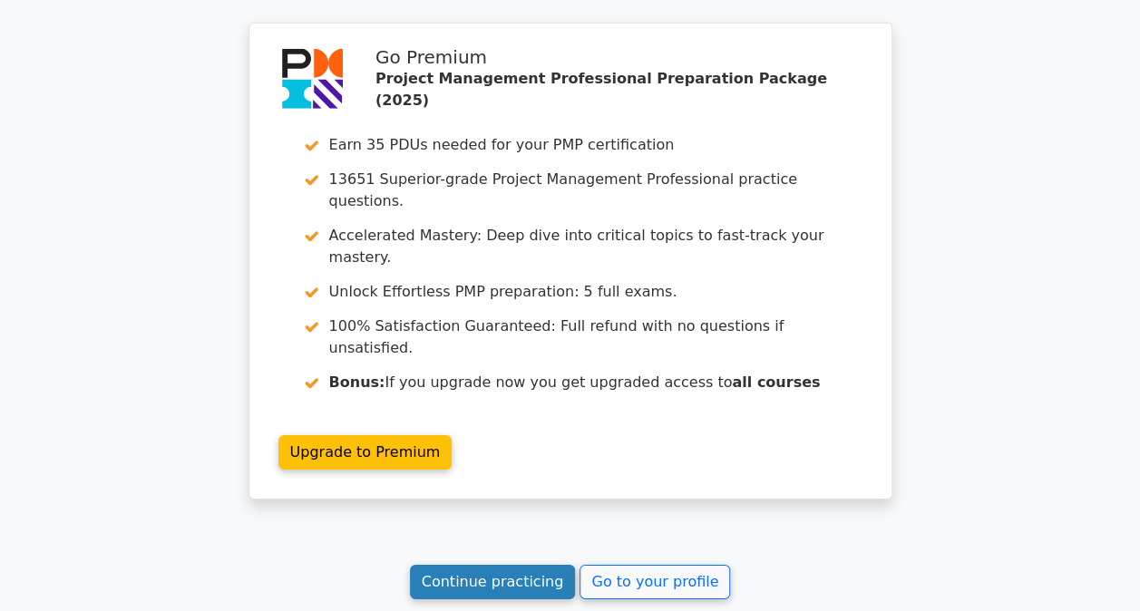
click at [535, 565] on link "Continue practicing" at bounding box center [493, 582] width 166 height 34
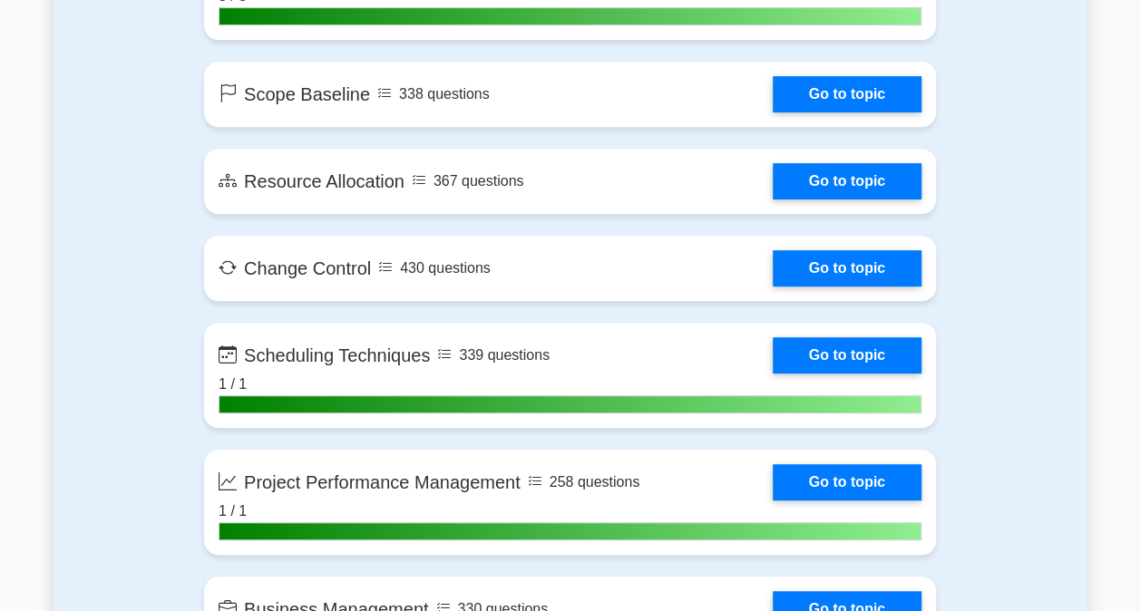
scroll to position [3720, 0]
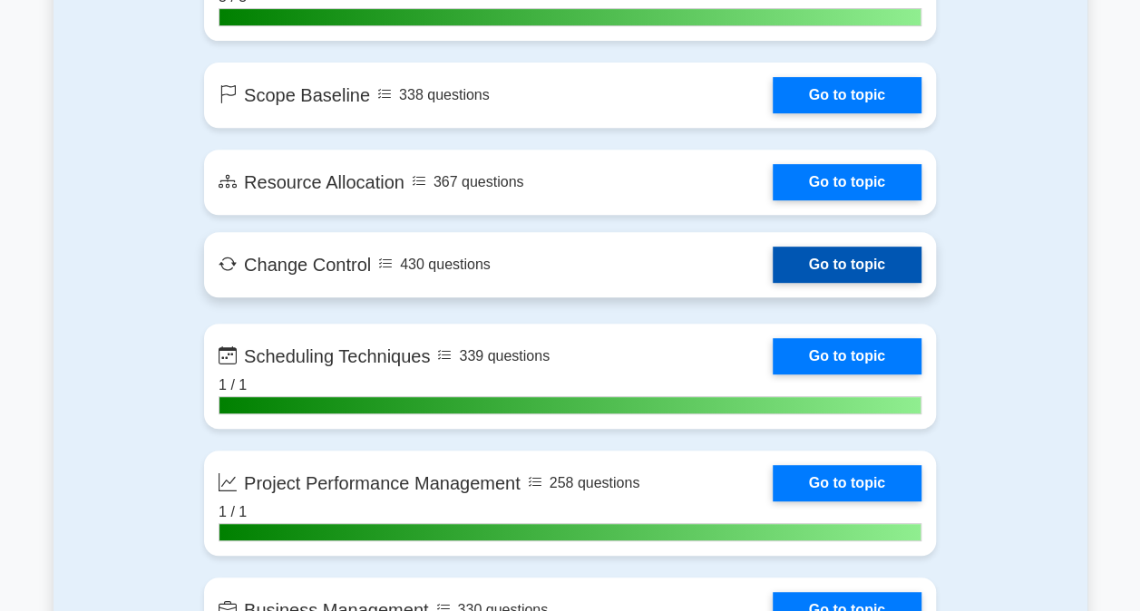
click at [822, 247] on link "Go to topic" at bounding box center [847, 265] width 149 height 36
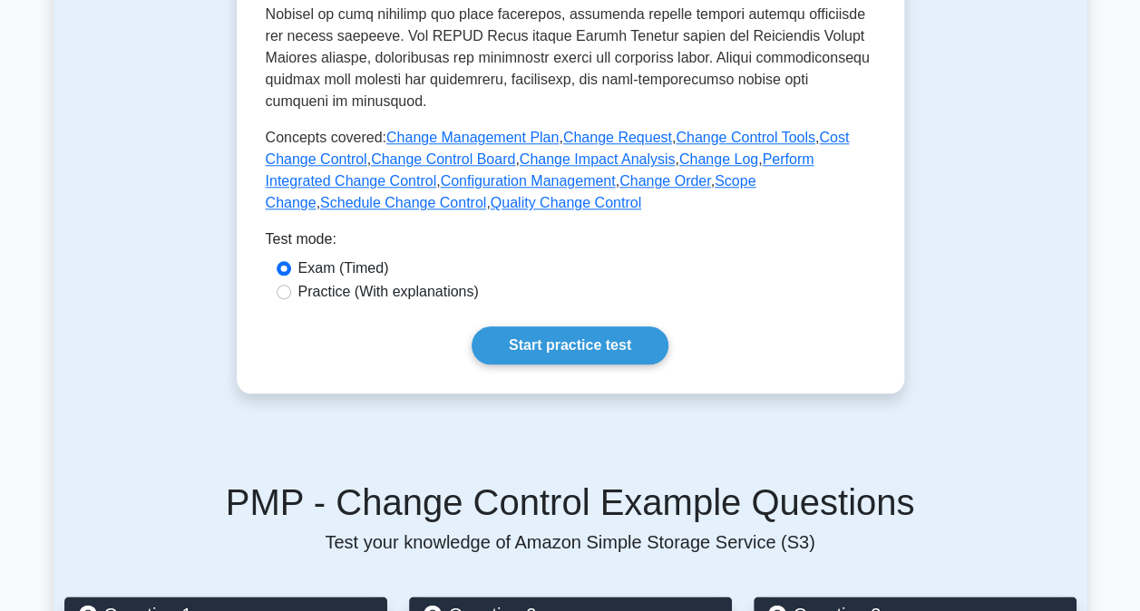
scroll to position [998, 0]
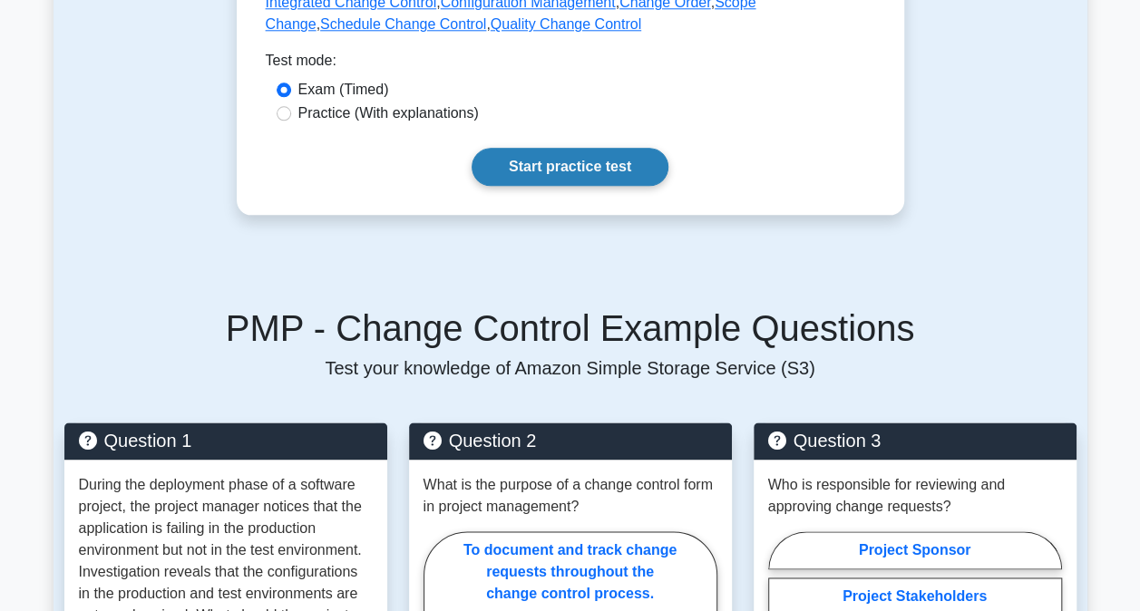
click at [639, 180] on link "Start practice test" at bounding box center [570, 167] width 197 height 38
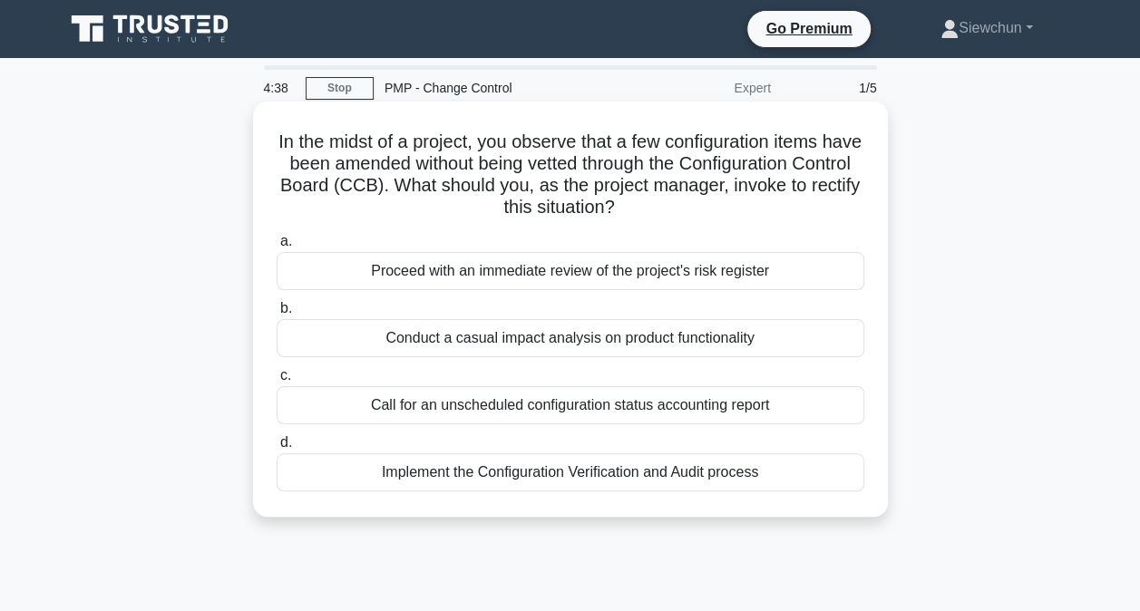
click at [546, 469] on div "Implement the Configuration Verification and Audit process" at bounding box center [571, 473] width 588 height 38
click at [277, 449] on input "d. Implement the Configuration Verification and Audit process" at bounding box center [277, 443] width 0 height 12
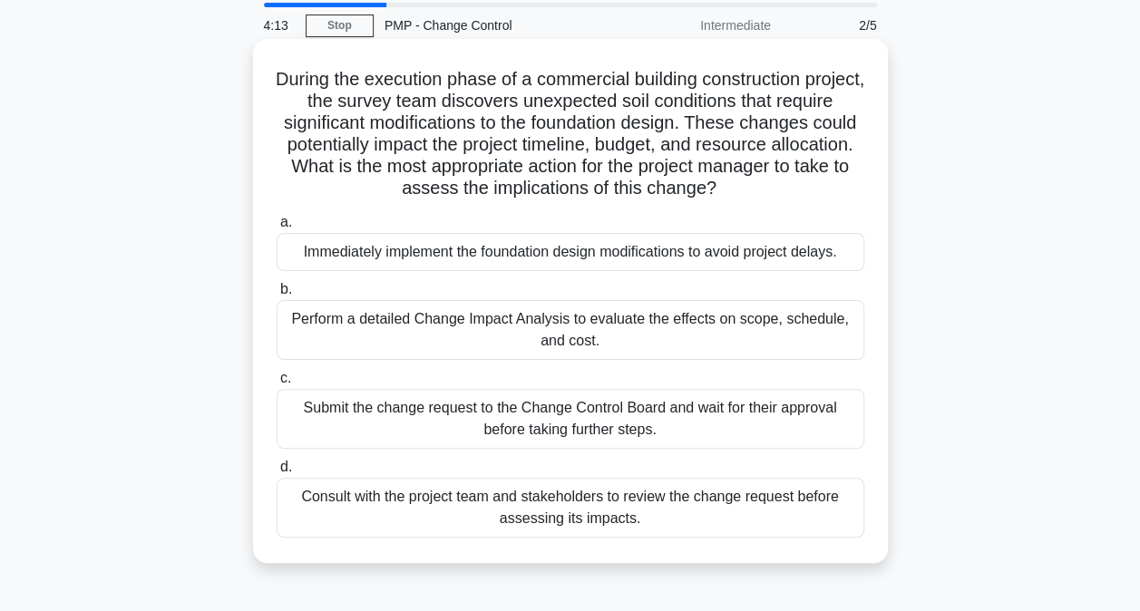
scroll to position [91, 0]
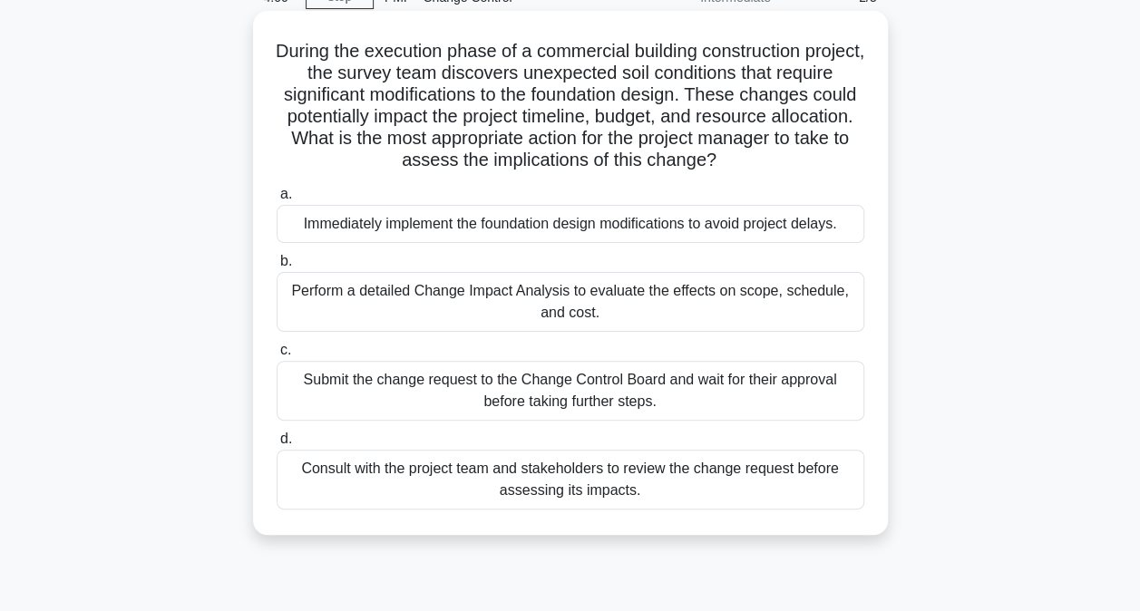
click at [644, 307] on div "Perform a detailed Change Impact Analysis to evaluate the effects on scope, sch…" at bounding box center [571, 302] width 588 height 60
click at [277, 268] on input "b. Perform a detailed Change Impact Analysis to evaluate the effects on scope, …" at bounding box center [277, 262] width 0 height 12
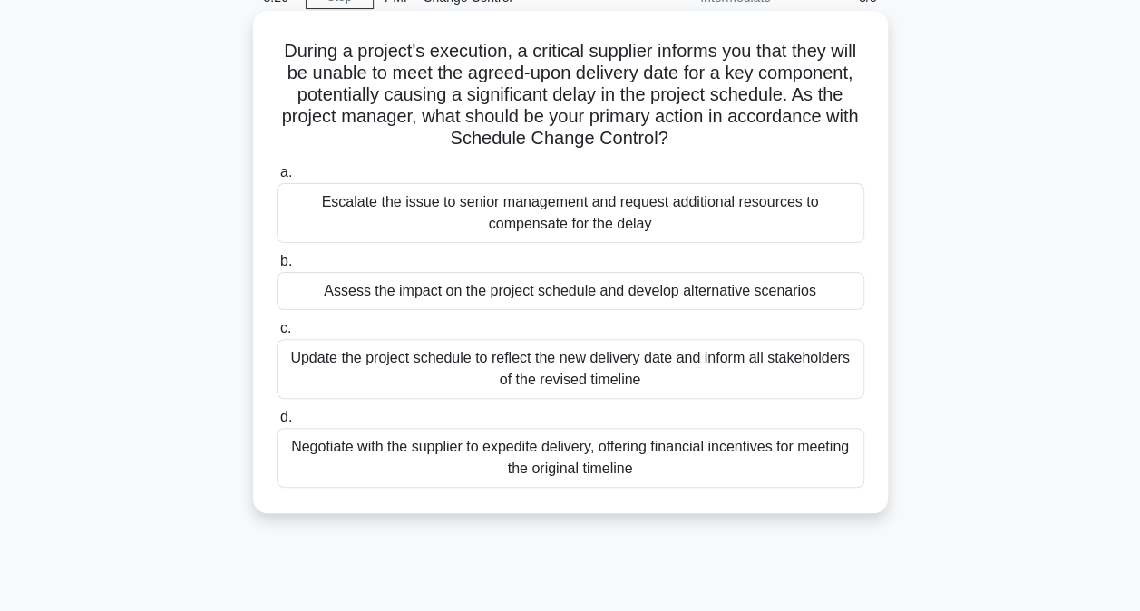
click at [540, 304] on div "Assess the impact on the project schedule and develop alternative scenarios" at bounding box center [571, 291] width 588 height 38
click at [277, 268] on input "b. Assess the impact on the project schedule and develop alternative scenarios" at bounding box center [277, 262] width 0 height 12
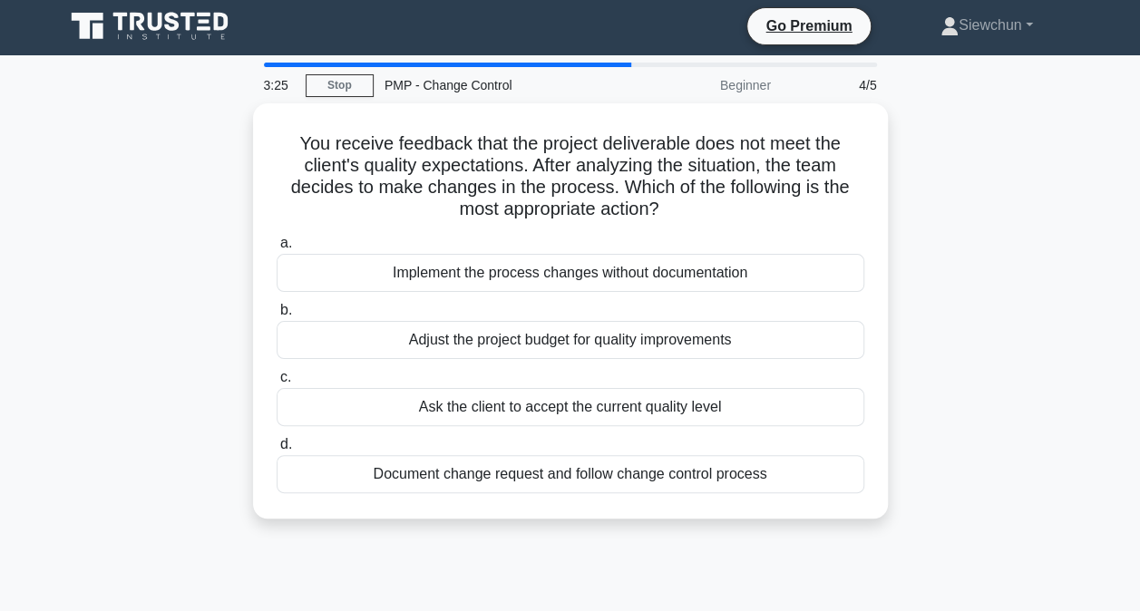
scroll to position [0, 0]
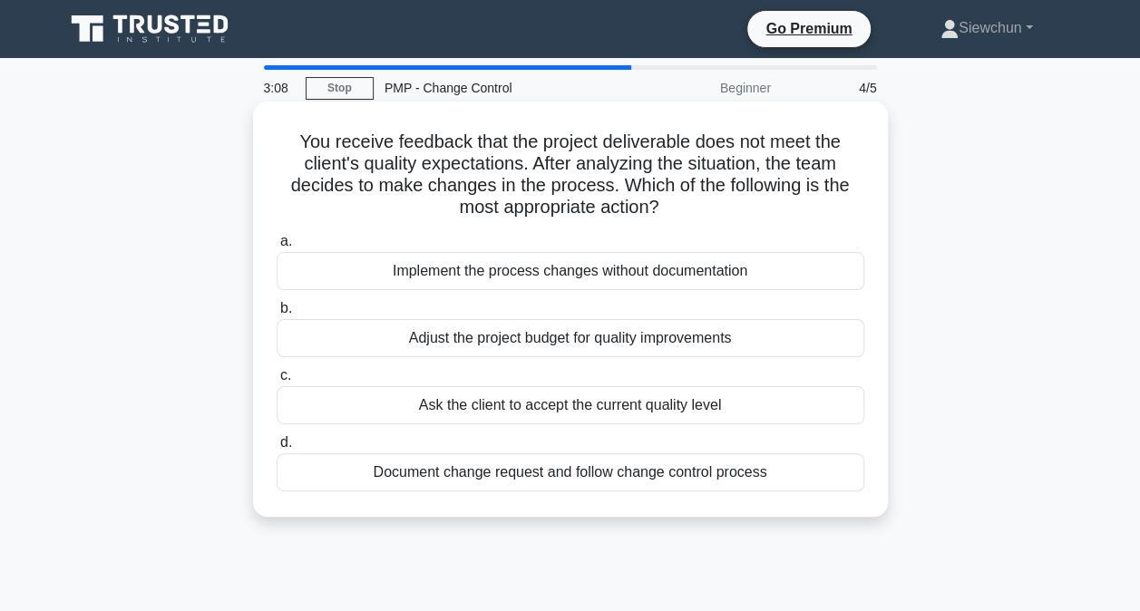
click at [567, 473] on div "Document change request and follow change control process" at bounding box center [571, 473] width 588 height 38
click at [277, 449] on input "d. Document change request and follow change control process" at bounding box center [277, 443] width 0 height 12
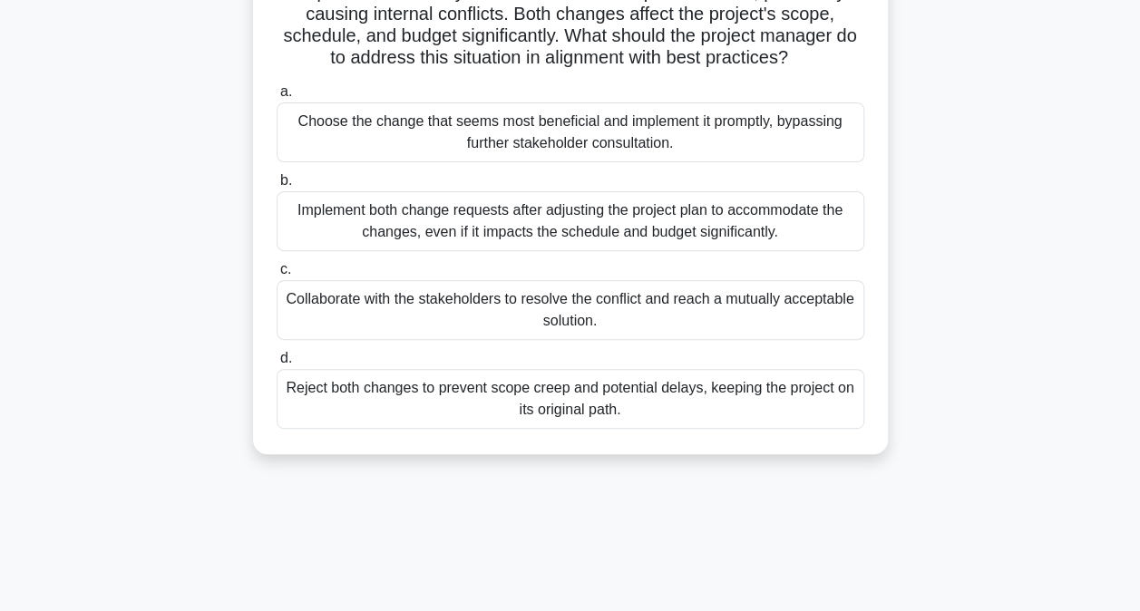
scroll to position [272, 0]
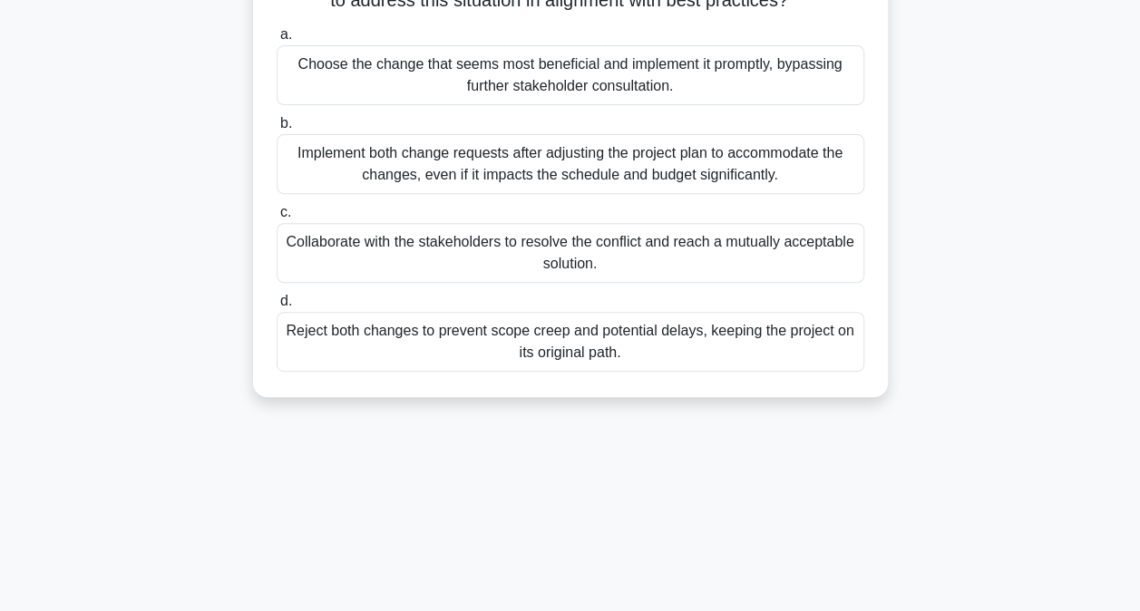
click at [592, 283] on div "Collaborate with the stakeholders to resolve the conflict and reach a mutually …" at bounding box center [571, 253] width 588 height 60
click at [277, 219] on input "c. Collaborate with the stakeholders to resolve the conflict and reach a mutual…" at bounding box center [277, 213] width 0 height 12
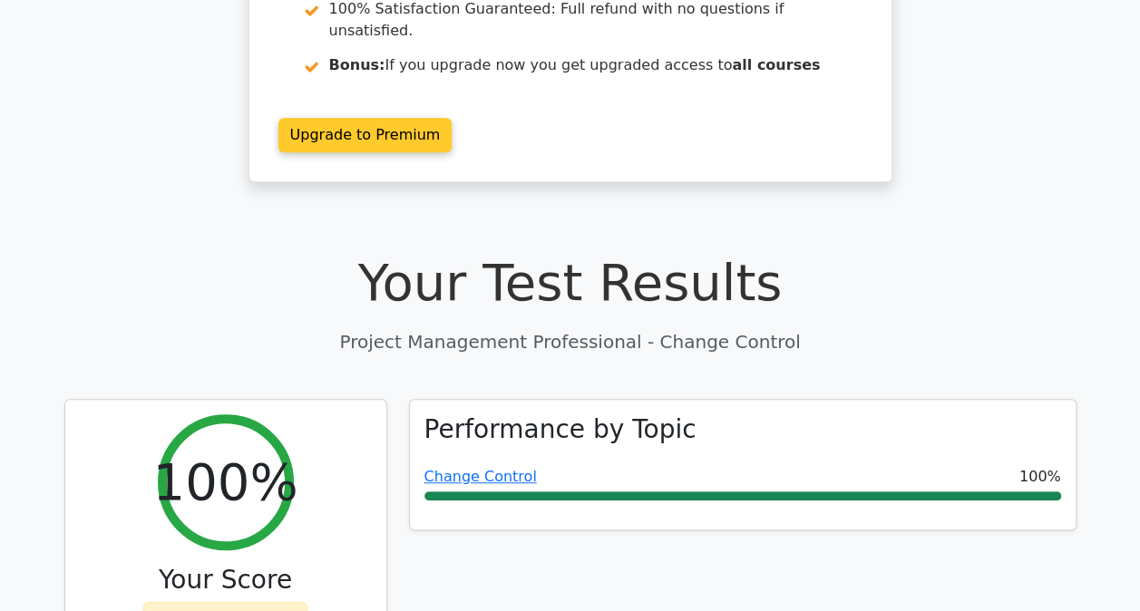
scroll to position [544, 0]
